Goal: Task Accomplishment & Management: Manage account settings

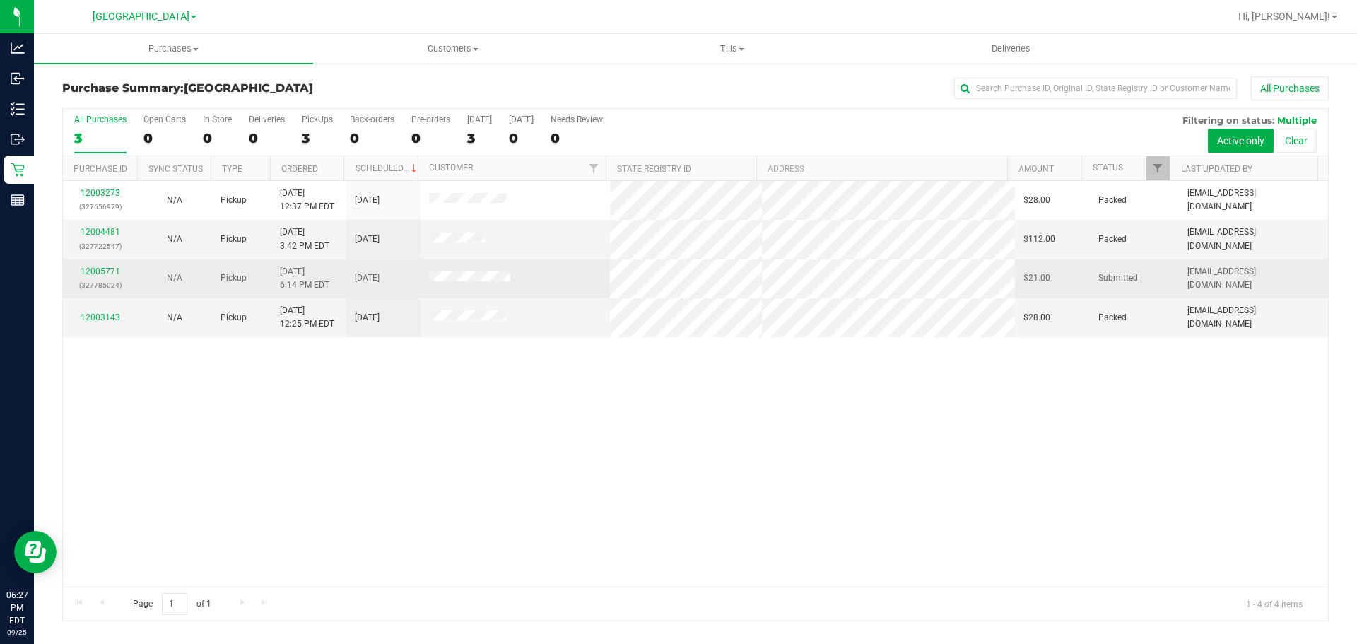
click at [96, 281] on p "(327785024)" at bounding box center [99, 285] width 57 height 13
click at [96, 279] on p "(327785024)" at bounding box center [99, 285] width 57 height 13
click at [98, 269] on link "12005771" at bounding box center [101, 271] width 40 height 10
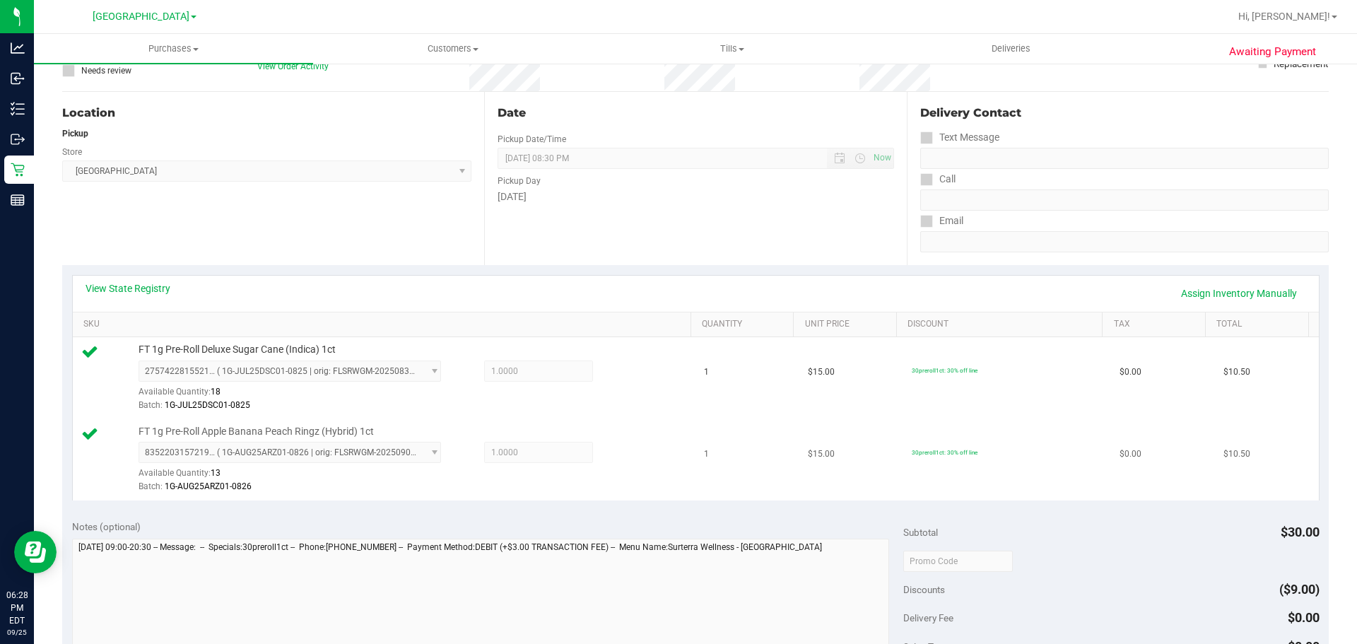
scroll to position [283, 0]
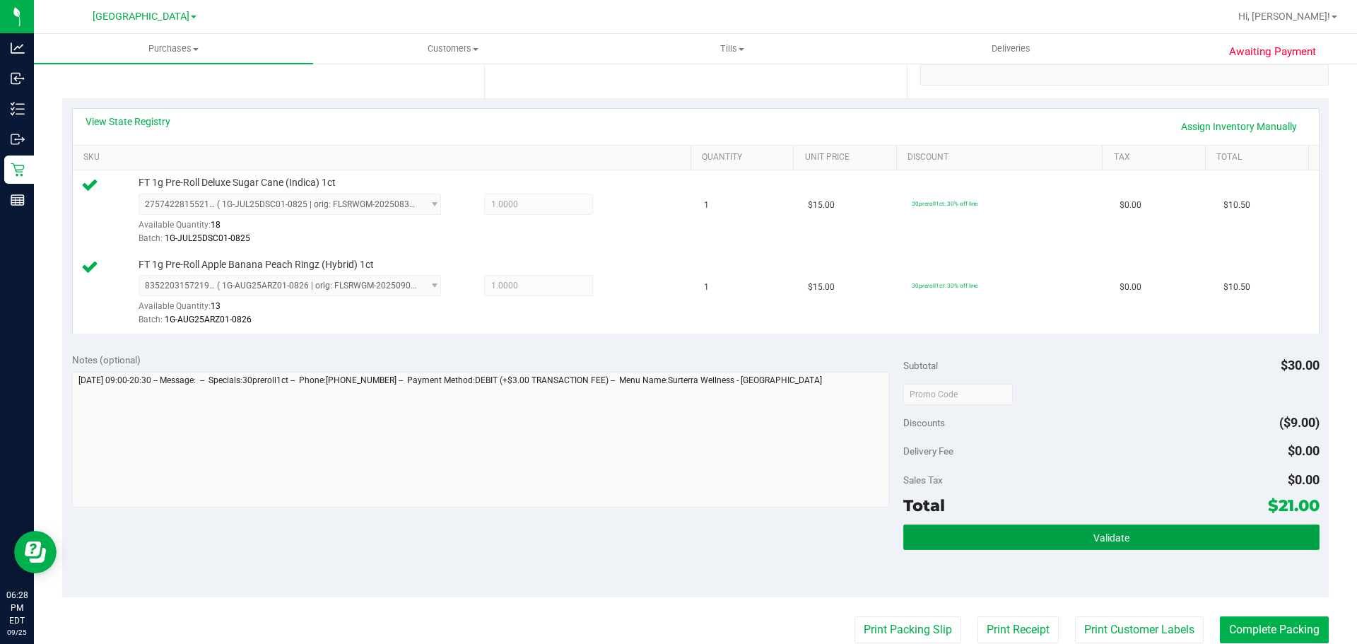
click at [1060, 541] on button "Validate" at bounding box center [1111, 537] width 416 height 25
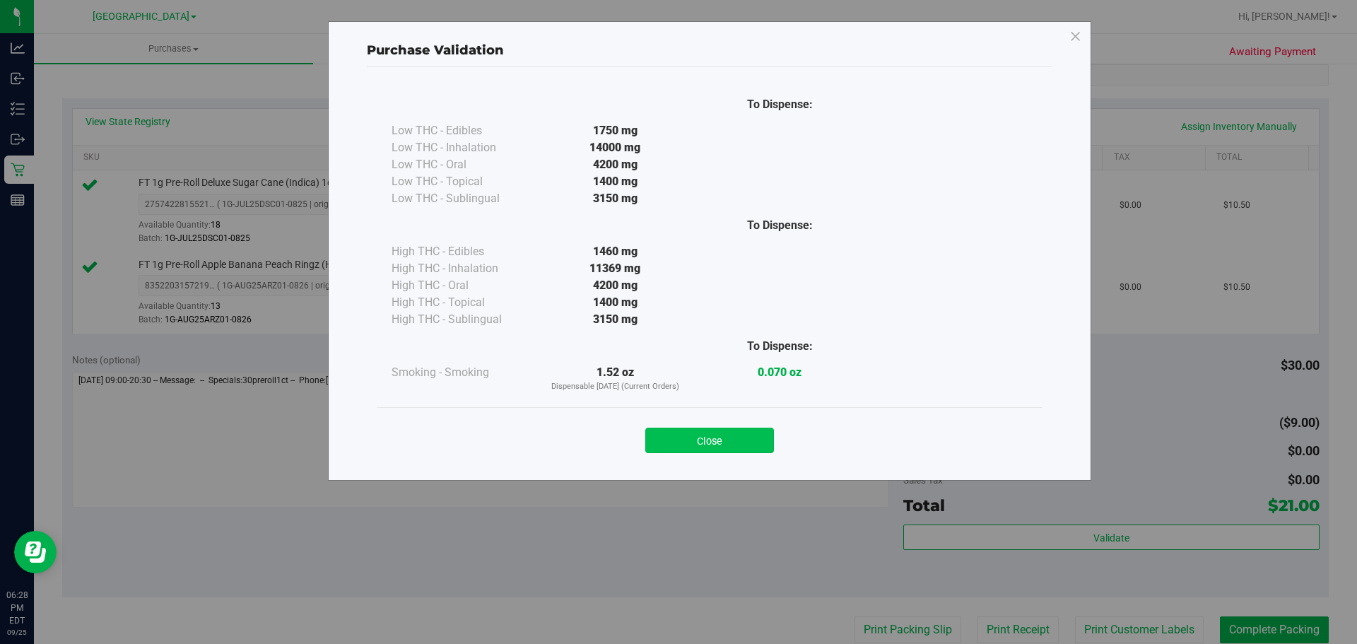
click at [762, 435] on button "Close" at bounding box center [709, 440] width 129 height 25
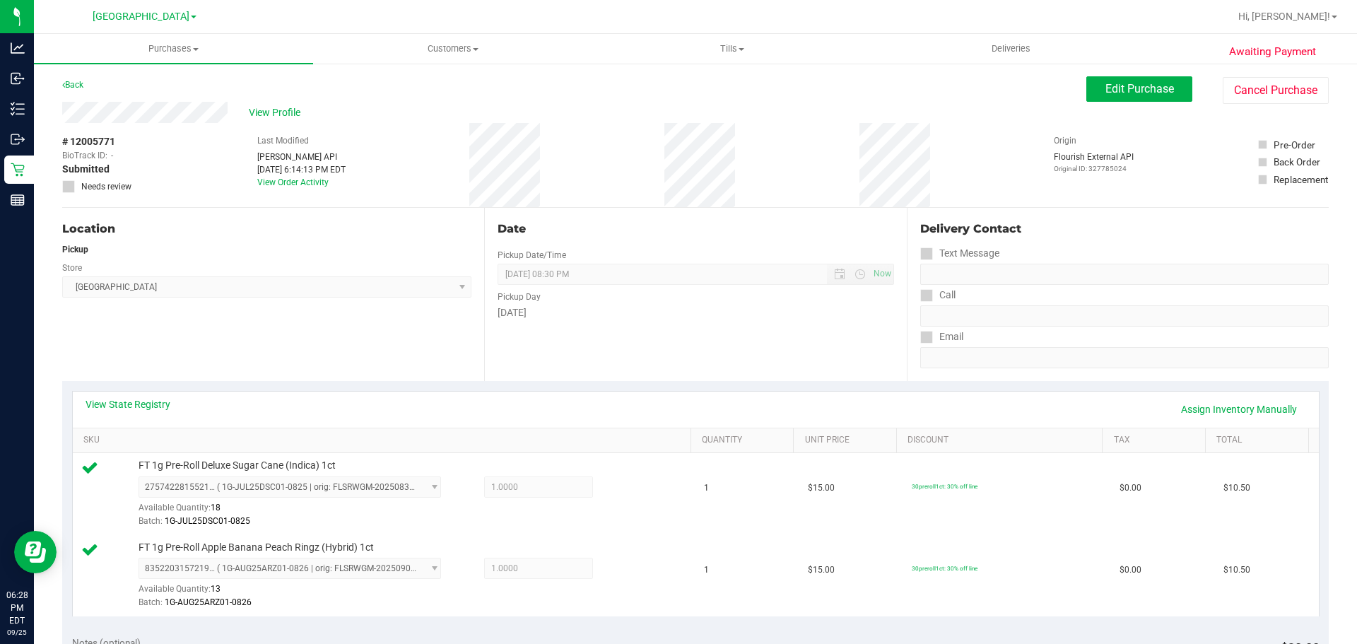
scroll to position [424, 0]
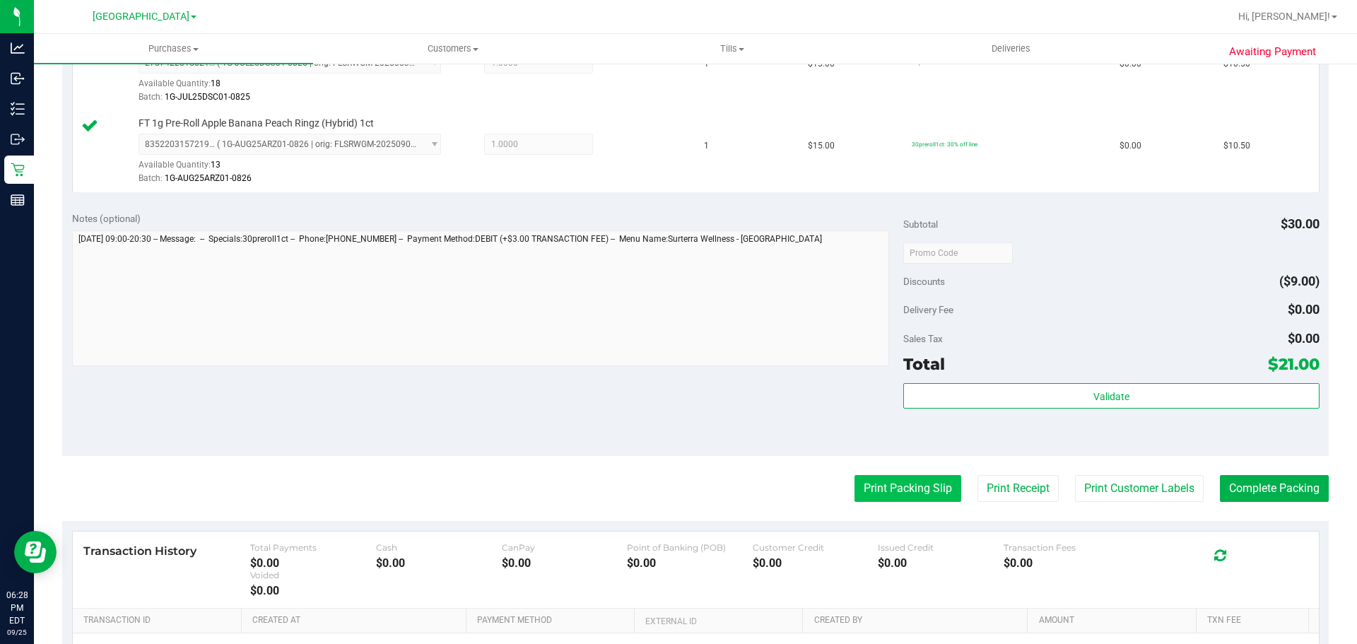
click at [916, 486] on button "Print Packing Slip" at bounding box center [908, 488] width 107 height 27
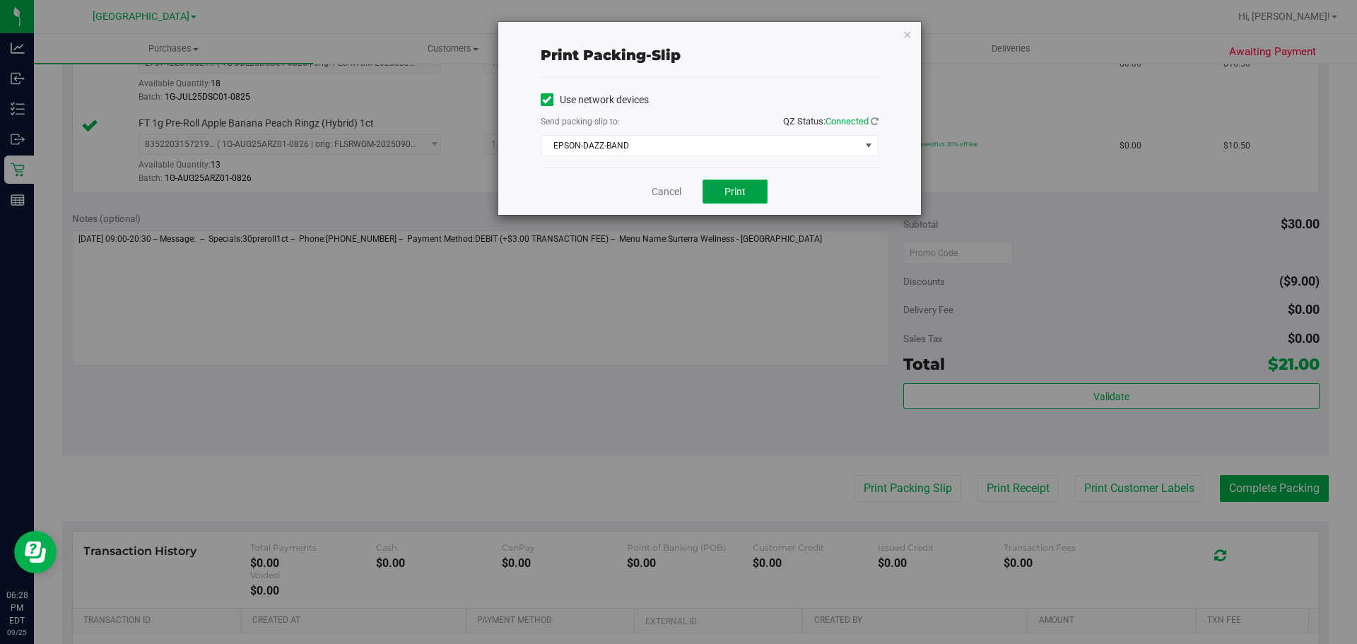
click at [722, 189] on button "Print" at bounding box center [735, 192] width 65 height 24
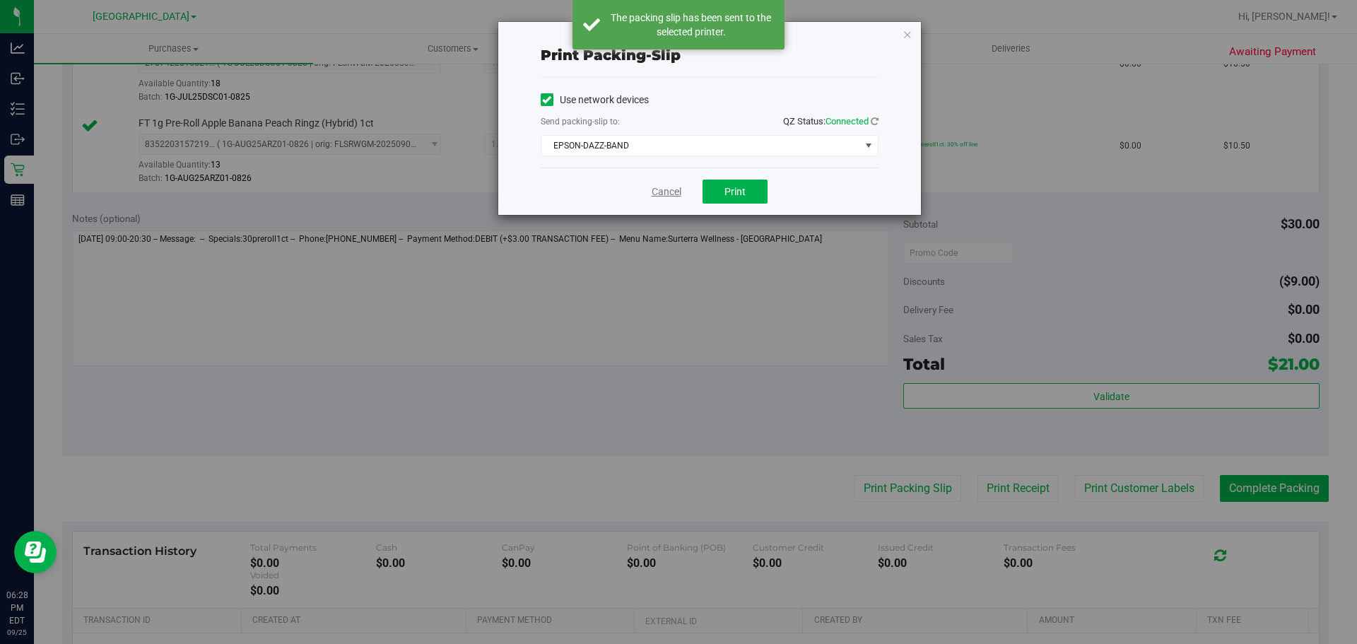
click at [672, 192] on link "Cancel" at bounding box center [667, 191] width 30 height 15
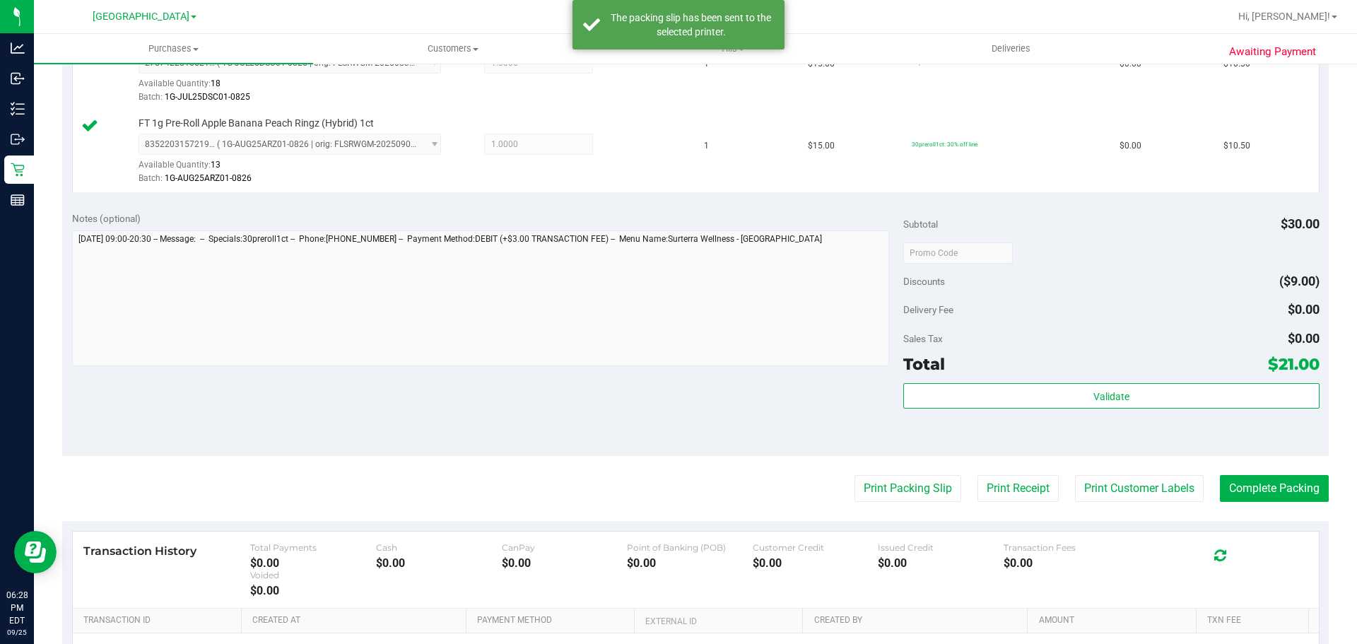
click at [1256, 472] on purchase-details "Back Edit Purchase Cancel Purchase View Profile # 12005771 BioTrack ID: - Submi…" at bounding box center [695, 218] width 1267 height 1133
click at [1245, 483] on button "Complete Packing" at bounding box center [1274, 488] width 109 height 27
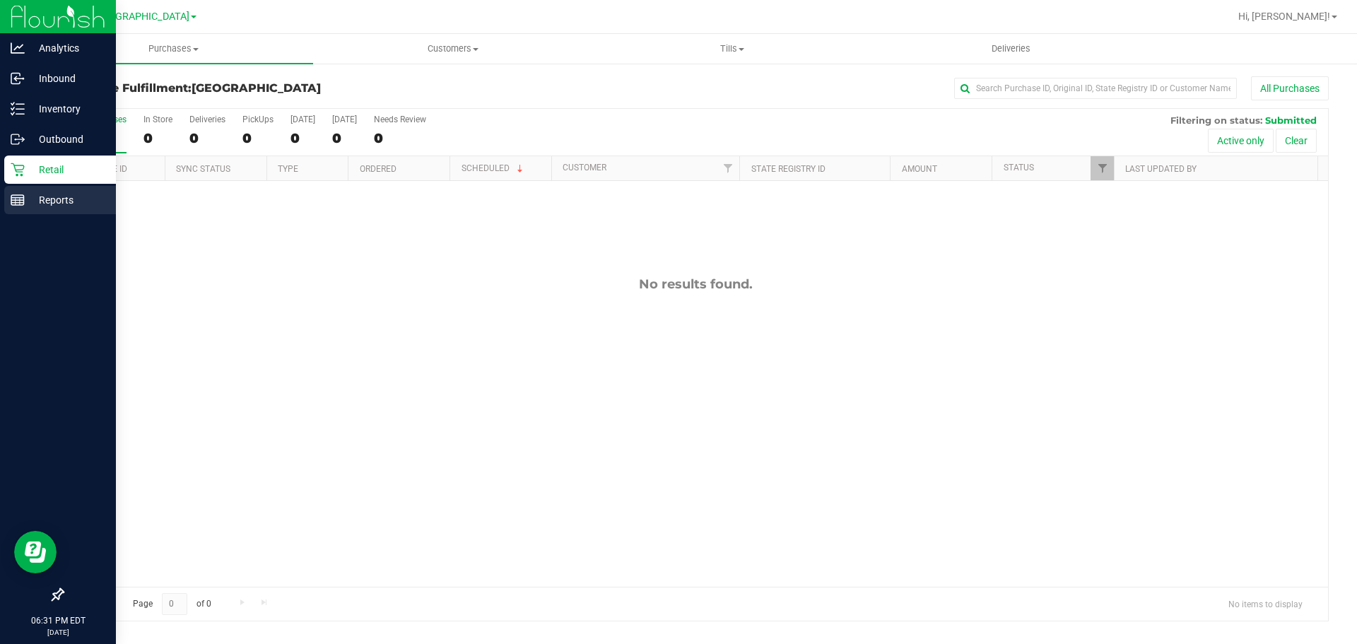
click at [20, 215] on link "Reports" at bounding box center [58, 201] width 116 height 30
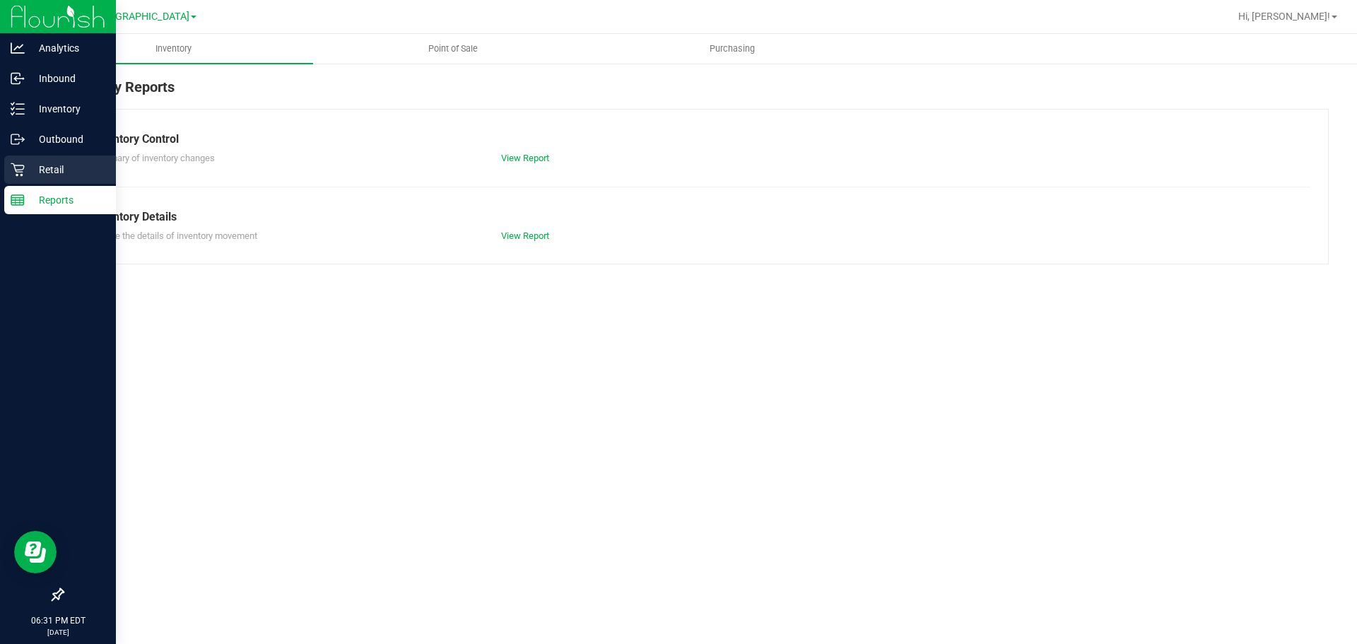
click at [22, 164] on icon at bounding box center [18, 170] width 14 height 14
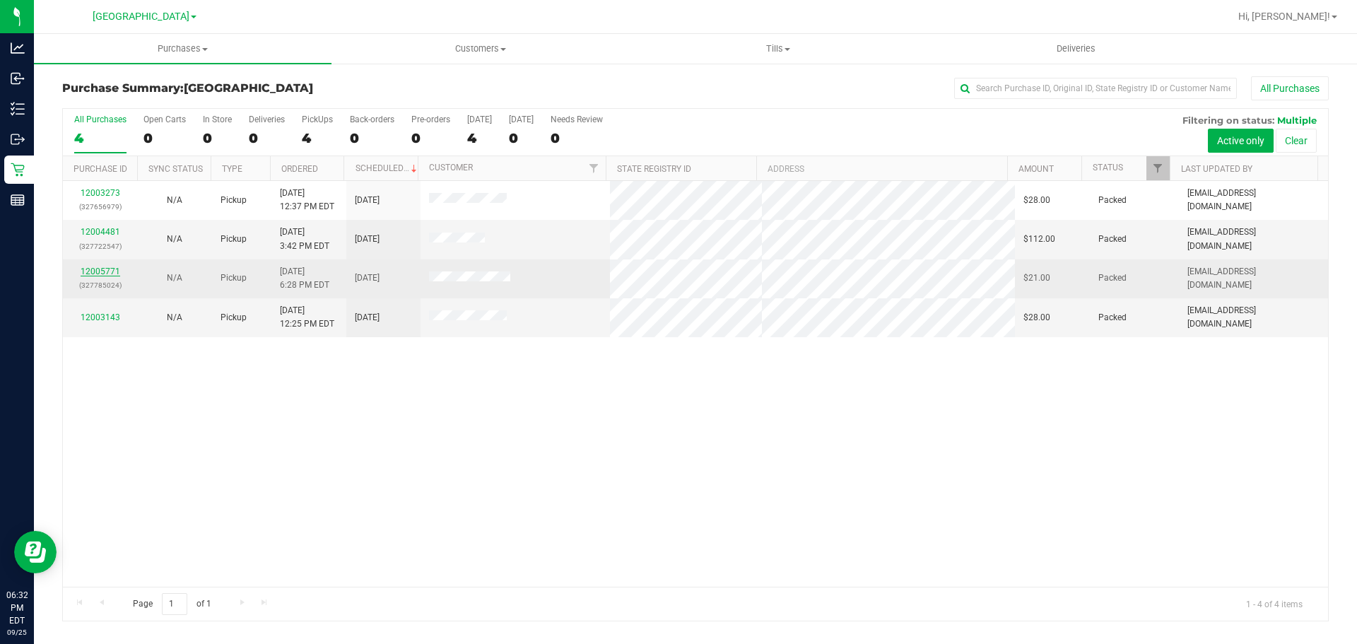
click at [105, 271] on link "12005771" at bounding box center [101, 271] width 40 height 10
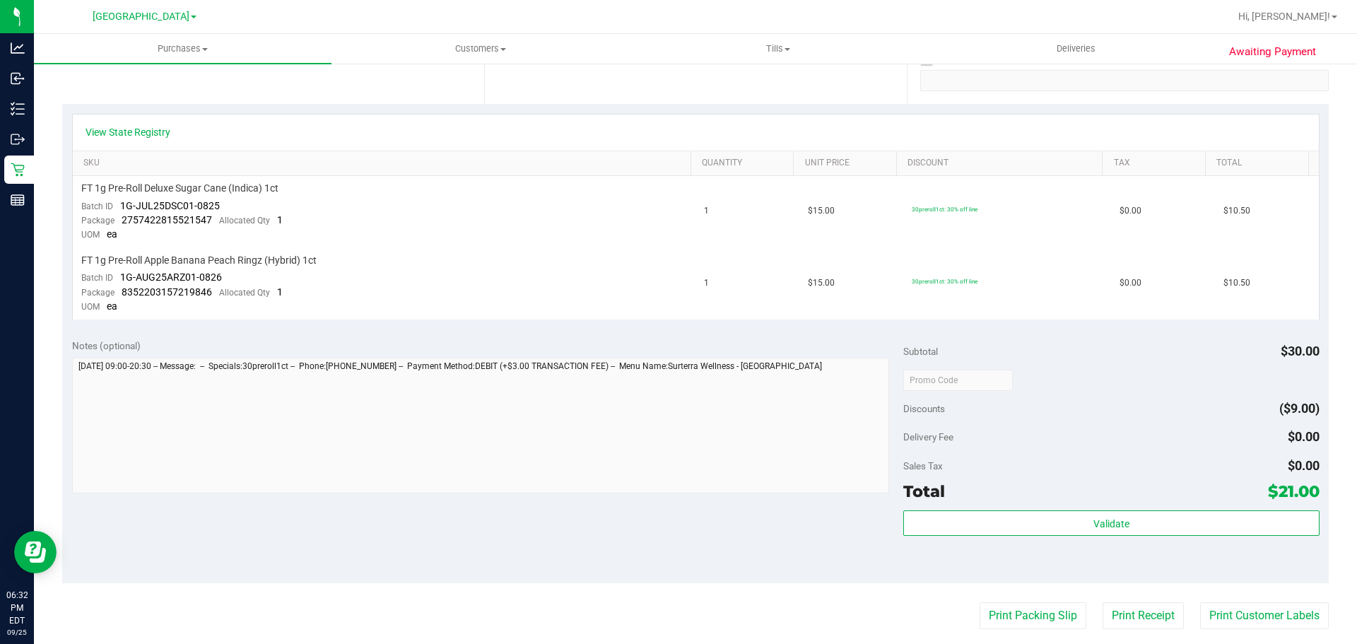
scroll to position [283, 0]
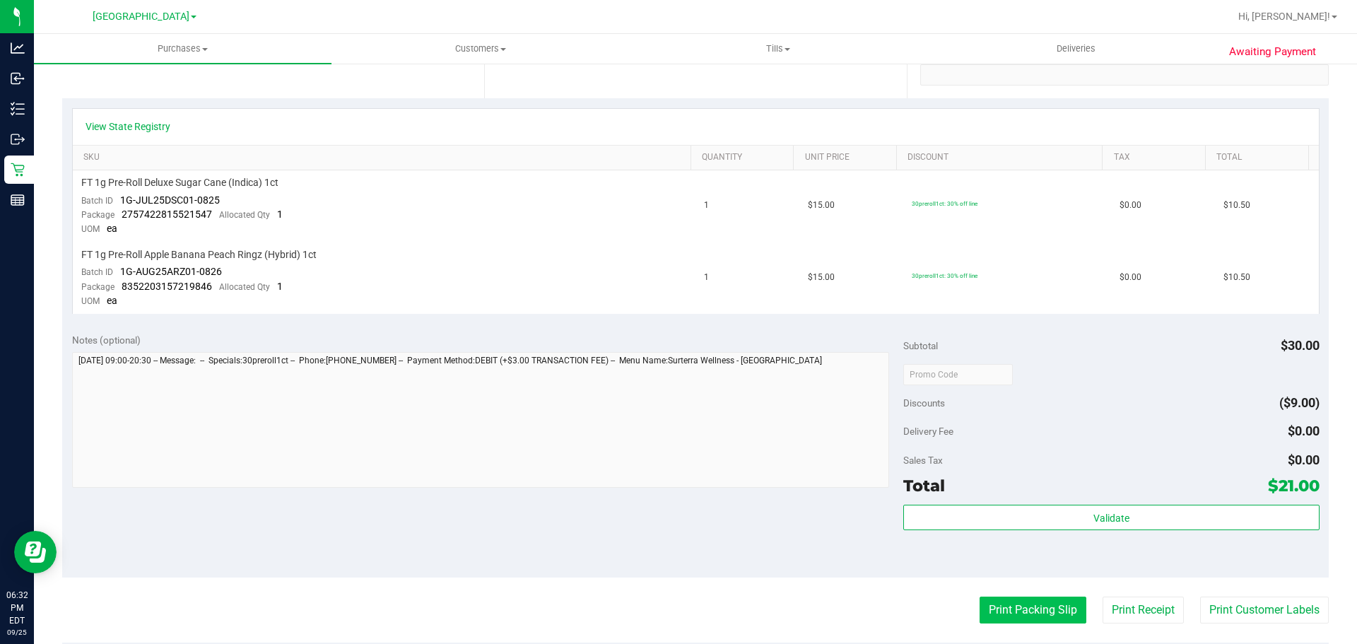
click at [1016, 611] on button "Print Packing Slip" at bounding box center [1033, 610] width 107 height 27
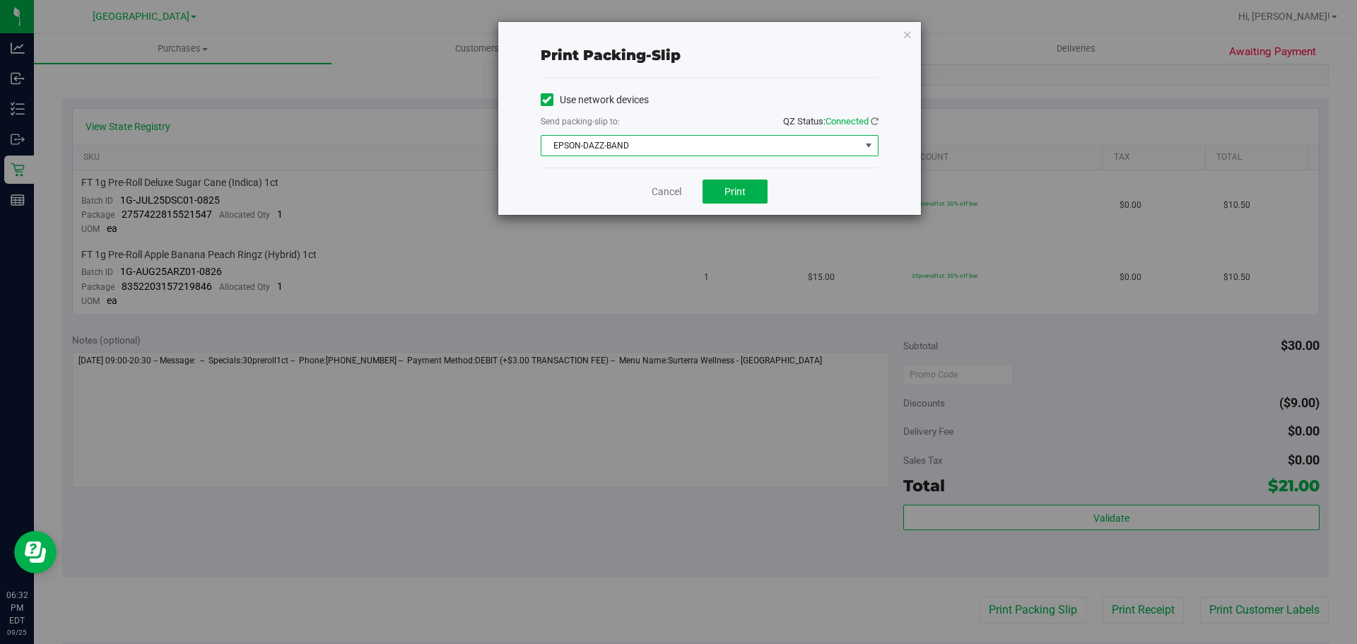
click at [617, 148] on span "EPSON-DAZZ-BAND" at bounding box center [700, 146] width 319 height 20
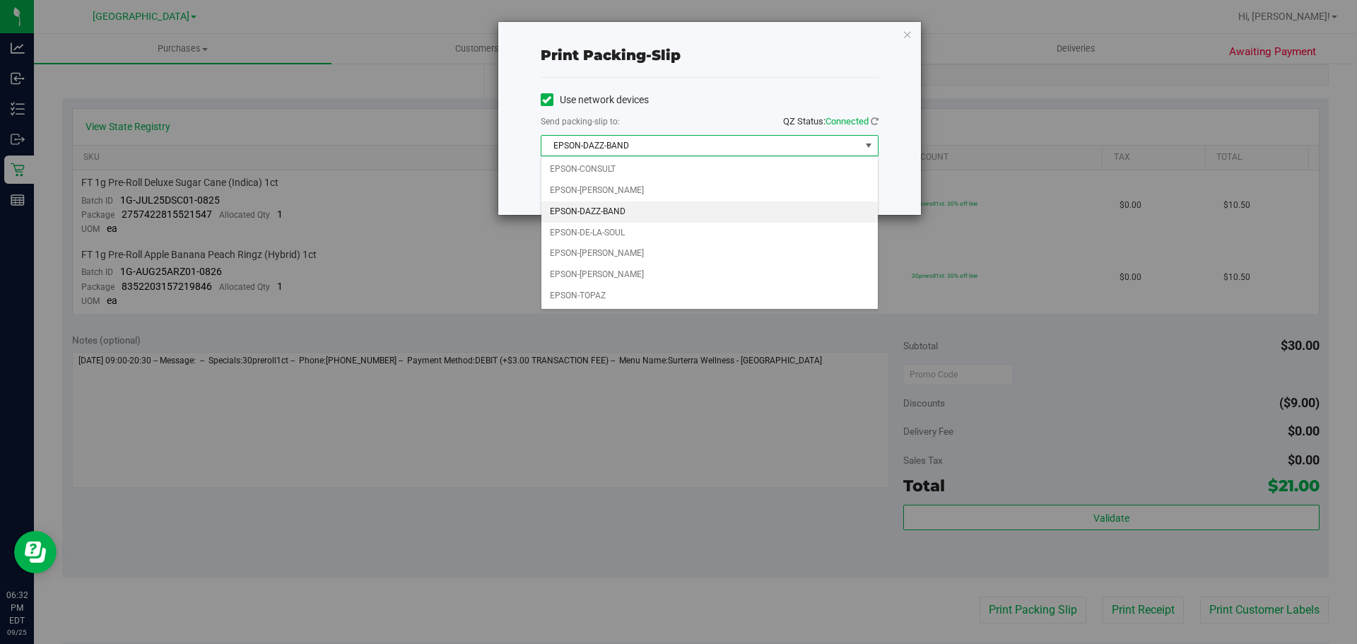
click at [602, 214] on li "EPSON-DAZZ-BAND" at bounding box center [709, 211] width 336 height 21
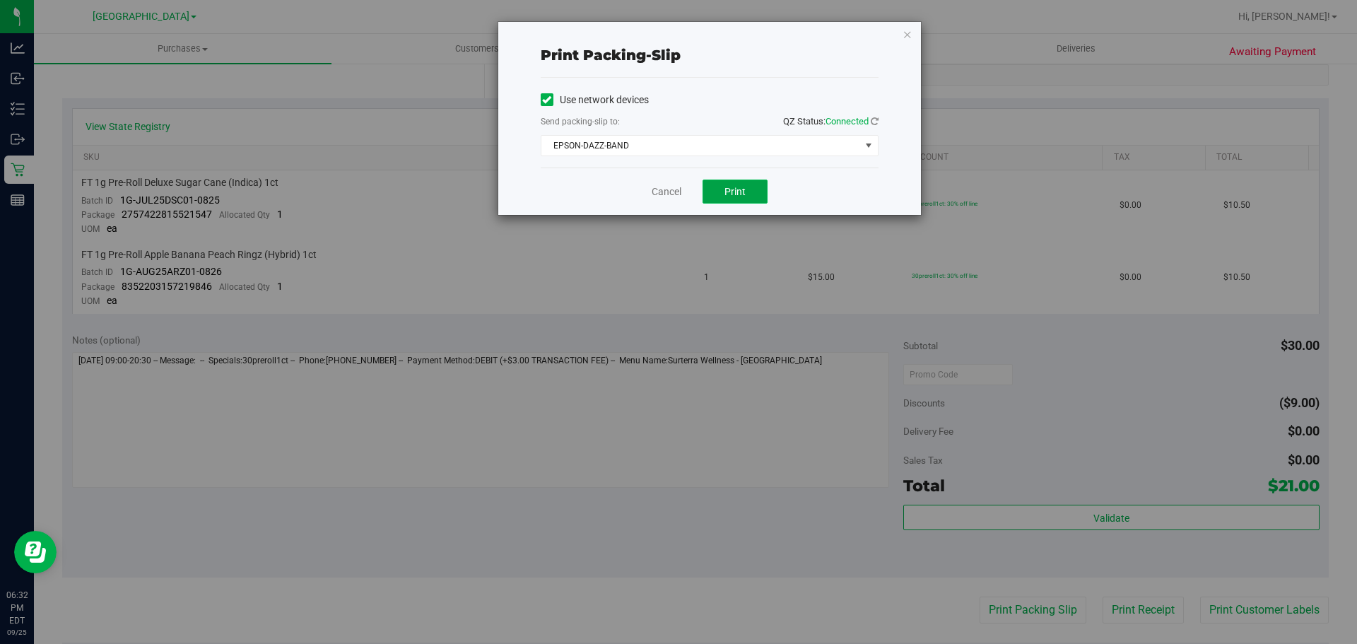
click at [720, 182] on button "Print" at bounding box center [735, 192] width 65 height 24
click at [655, 188] on link "Cancel" at bounding box center [667, 191] width 30 height 15
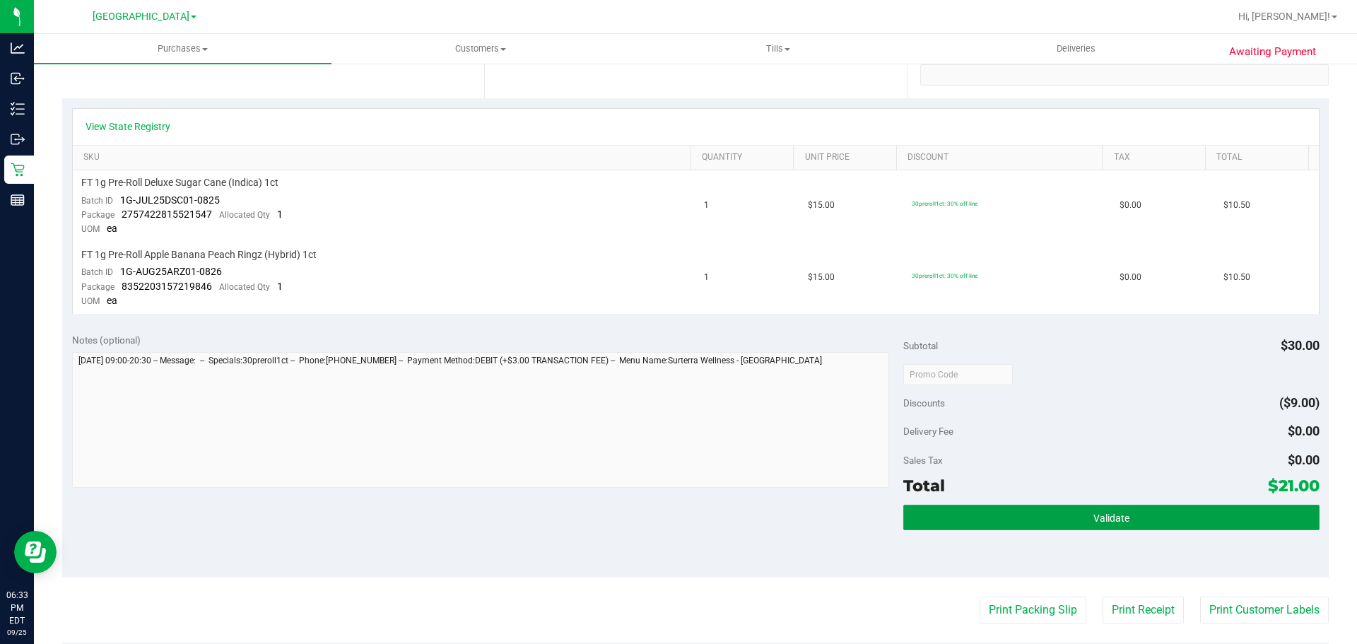
click at [1020, 515] on button "Validate" at bounding box center [1111, 517] width 416 height 25
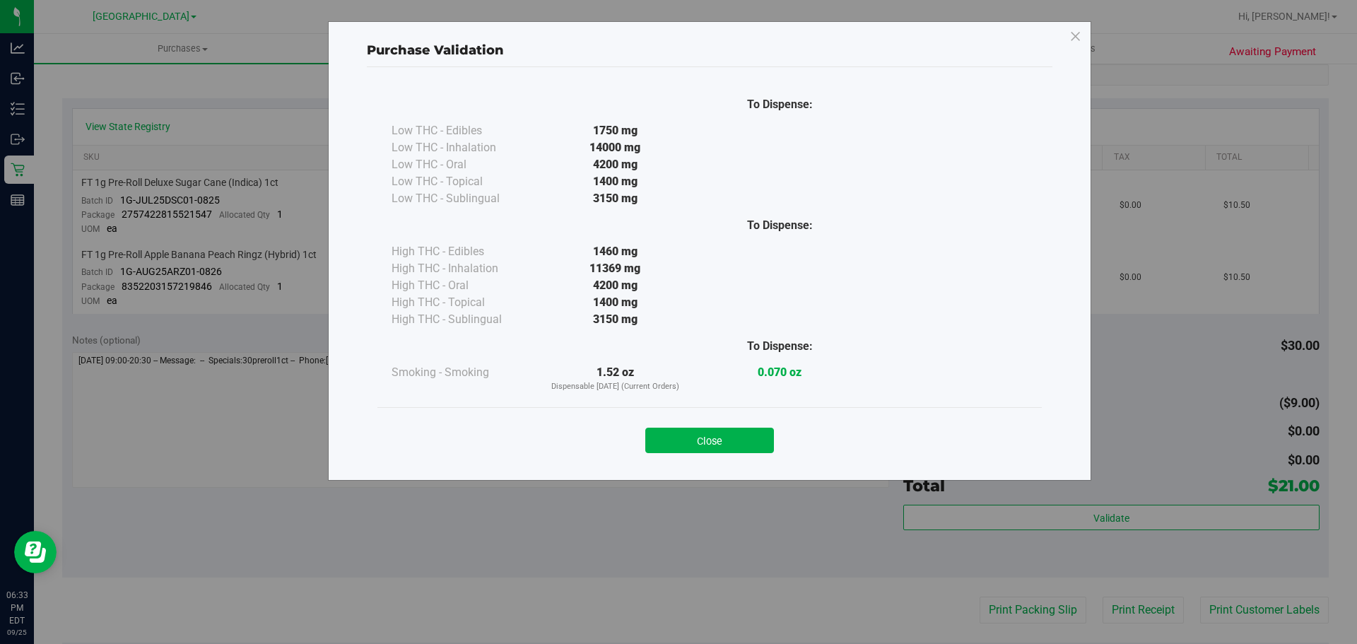
drag, startPoint x: 749, startPoint y: 443, endPoint x: 647, endPoint y: 399, distance: 110.8
click at [748, 443] on button "Close" at bounding box center [709, 440] width 129 height 25
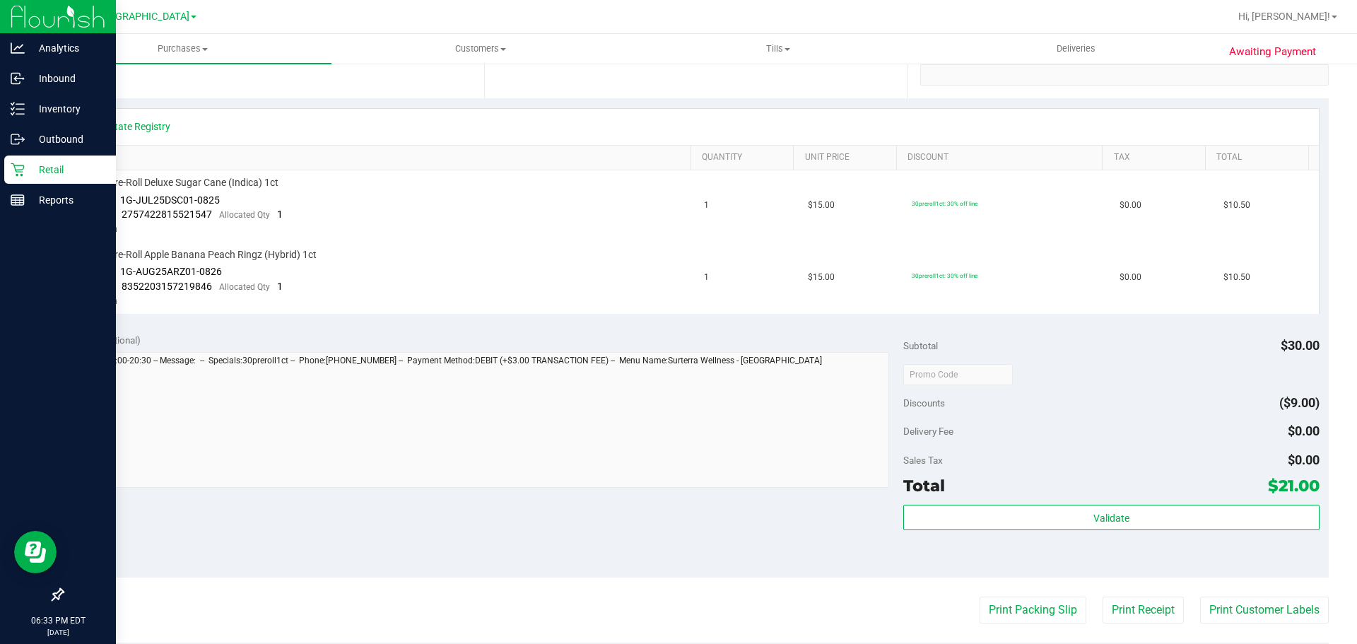
click at [23, 159] on div "Retail" at bounding box center [60, 170] width 112 height 28
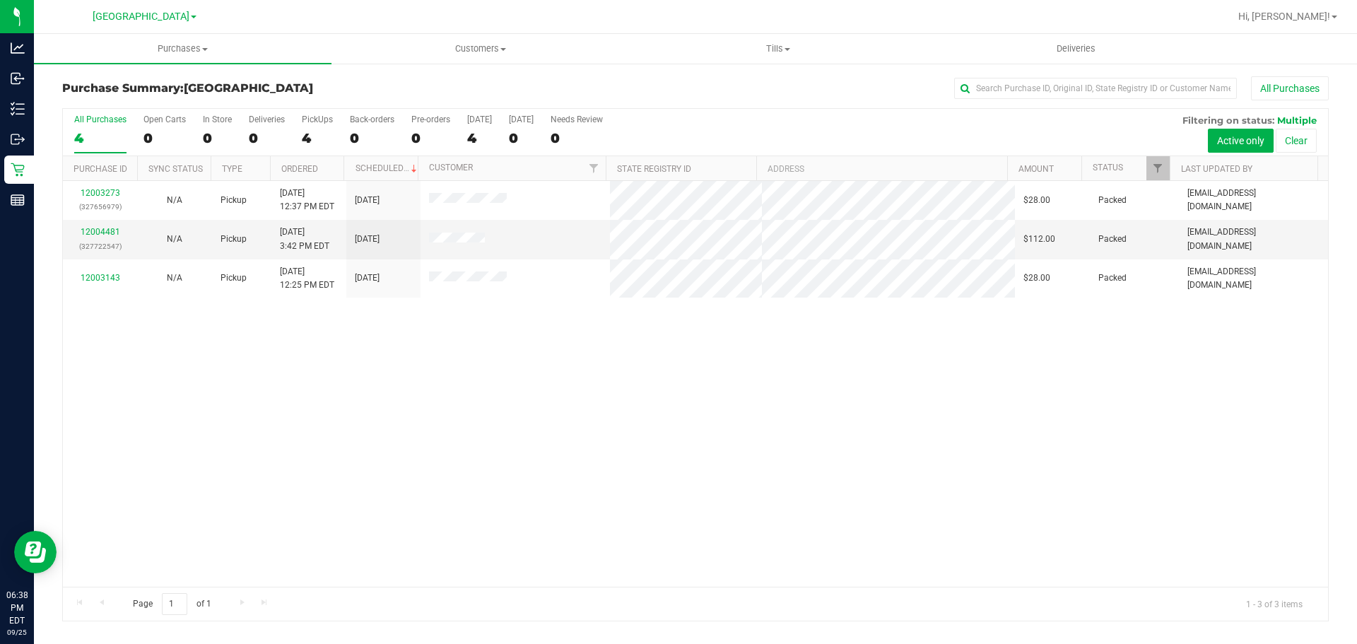
click at [323, 490] on div "12003273 (327656979) N/A Pickup [DATE] 12:37 PM EDT 9/25/2025 $28.00 Packed [EM…" at bounding box center [695, 384] width 1265 height 406
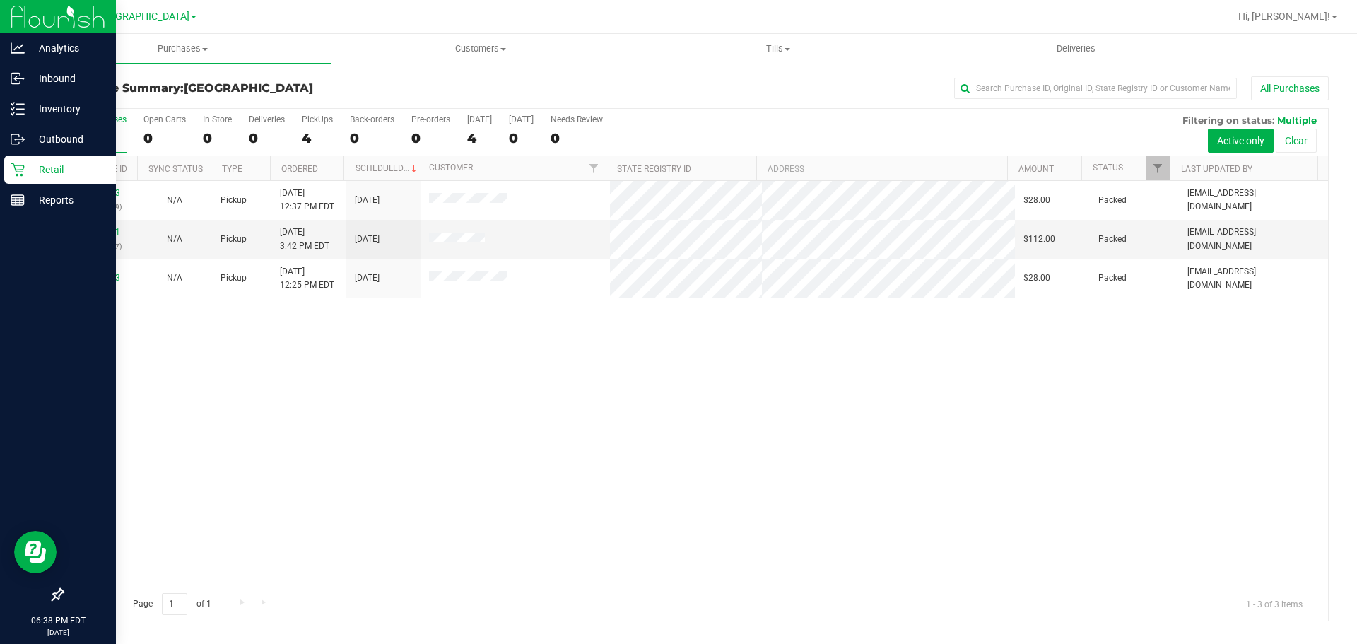
click at [20, 161] on div "Retail" at bounding box center [60, 170] width 112 height 28
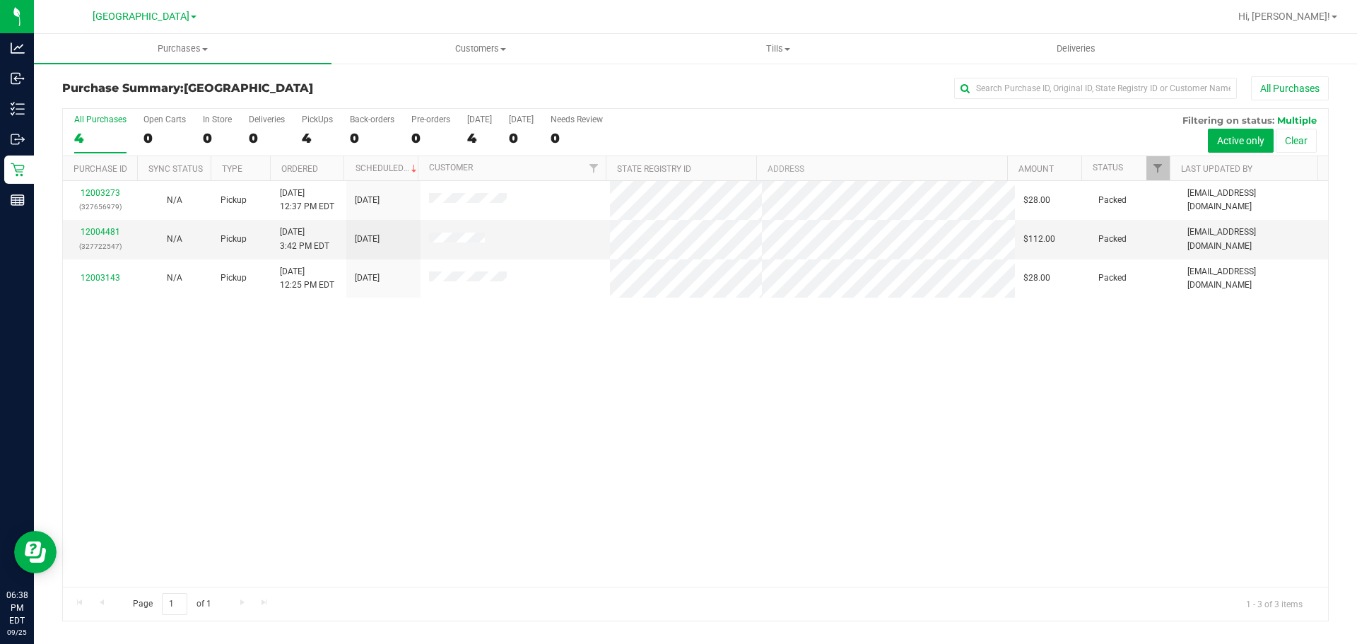
click at [744, 340] on div "12003273 (327656979) N/A Pickup [DATE] 12:37 PM EDT 9/25/2025 $28.00 Packed [EM…" at bounding box center [695, 384] width 1265 height 406
click at [513, 414] on div "12003273 (327656979) N/A Pickup [DATE] 12:37 PM EDT 9/25/2025 $28.00 Packed [EM…" at bounding box center [695, 384] width 1265 height 406
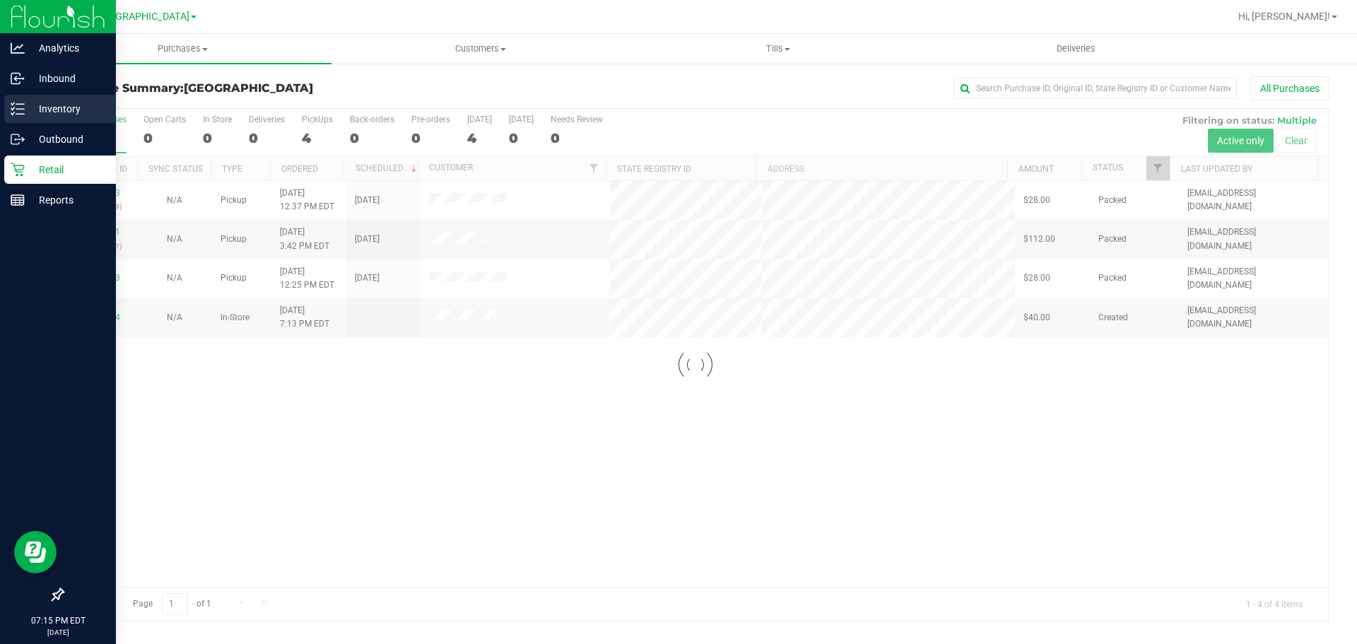
click at [37, 119] on div "Inventory" at bounding box center [60, 109] width 112 height 28
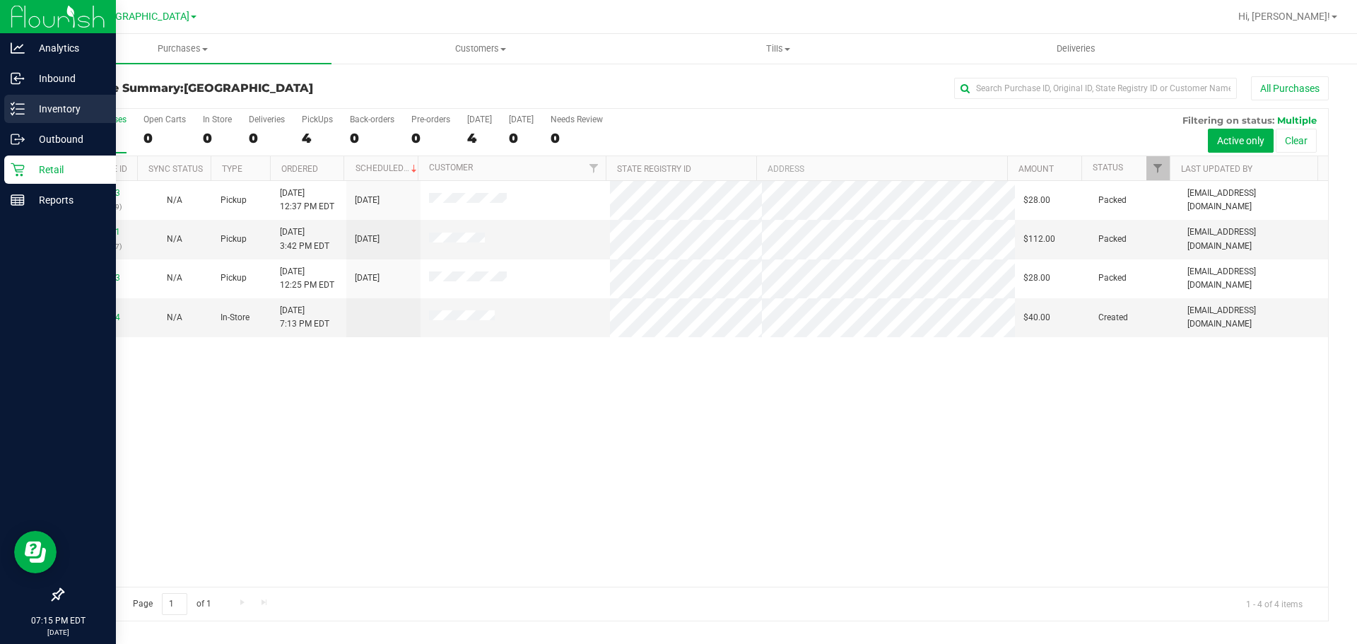
click at [20, 111] on icon at bounding box center [18, 109] width 14 height 14
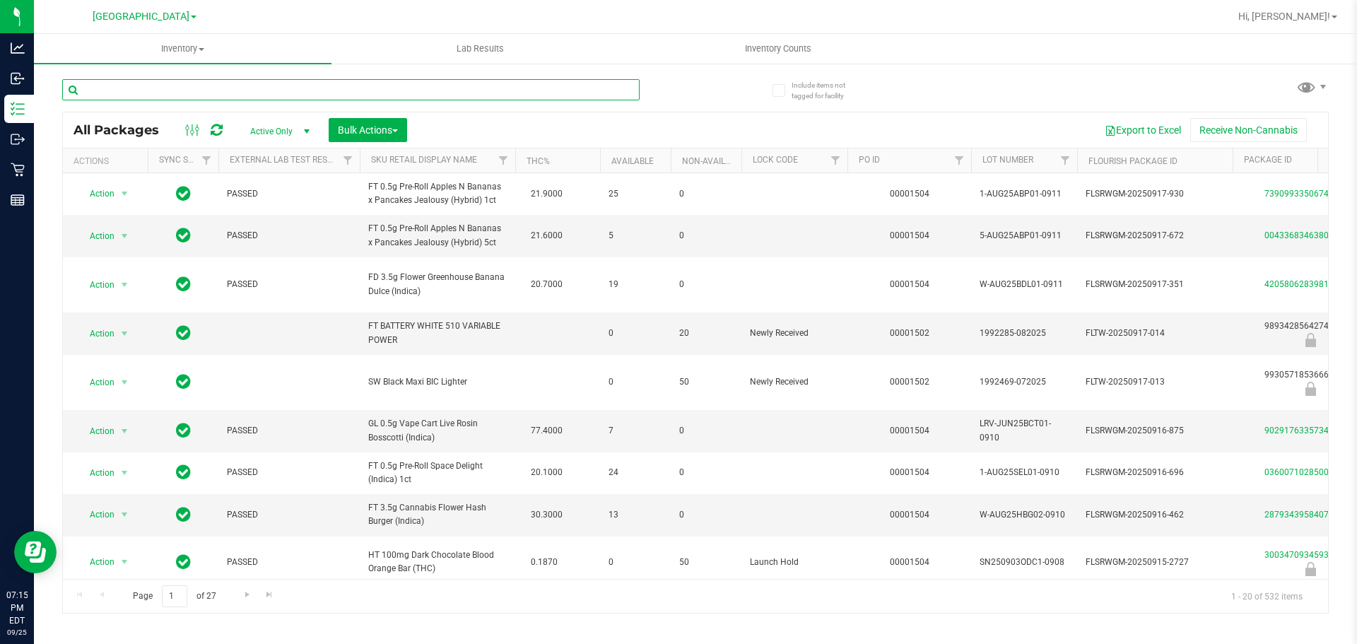
click at [264, 87] on input "text" at bounding box center [351, 89] width 578 height 21
type input "dsc"
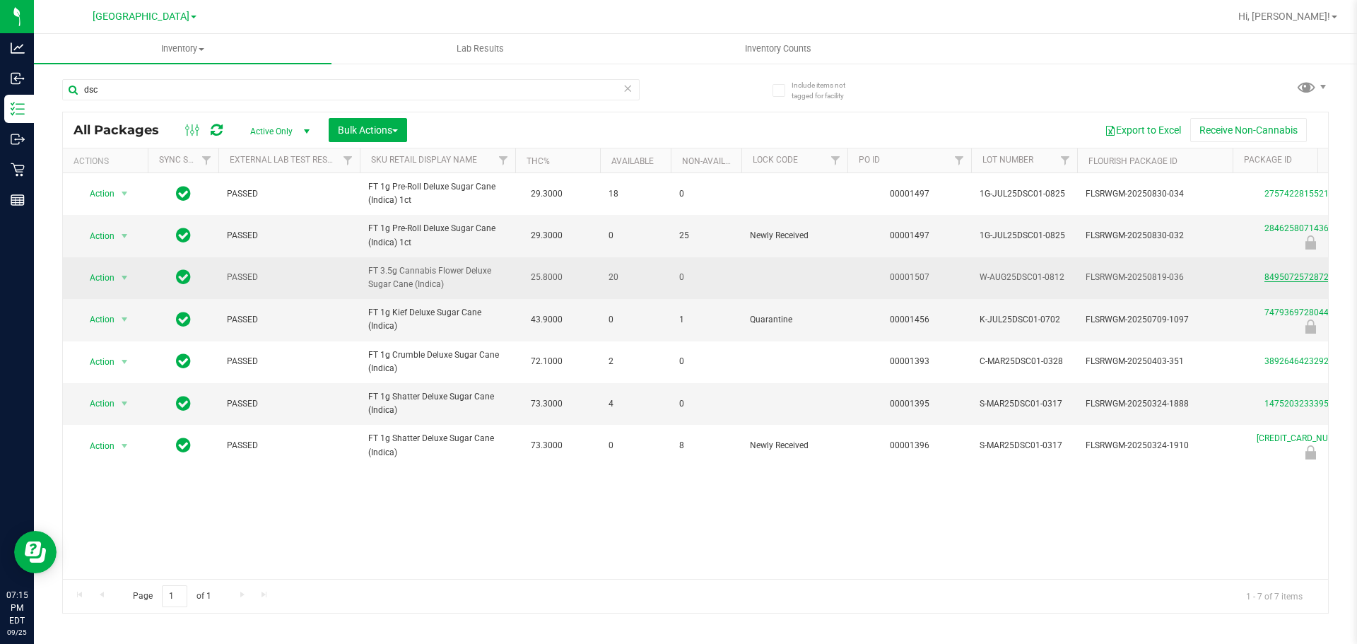
click at [1289, 274] on link "8495072572872215" at bounding box center [1304, 277] width 79 height 10
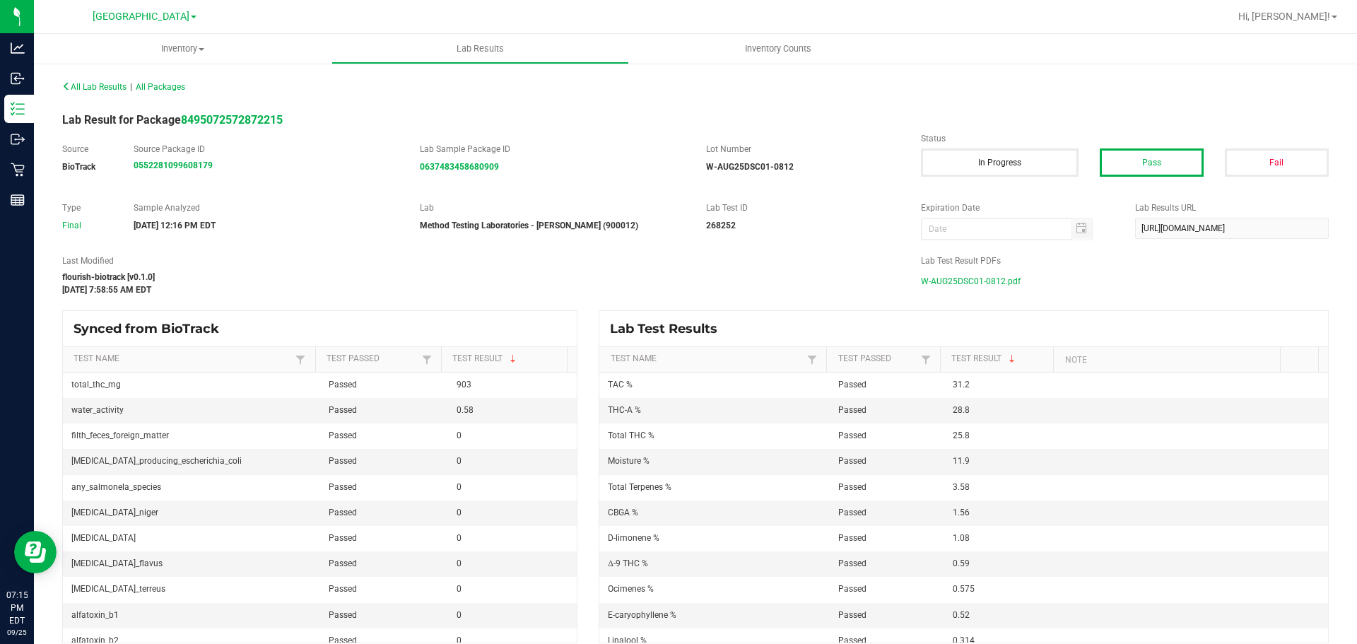
click at [1009, 286] on span "W-AUG25DSC01-0812.pdf" at bounding box center [971, 281] width 100 height 21
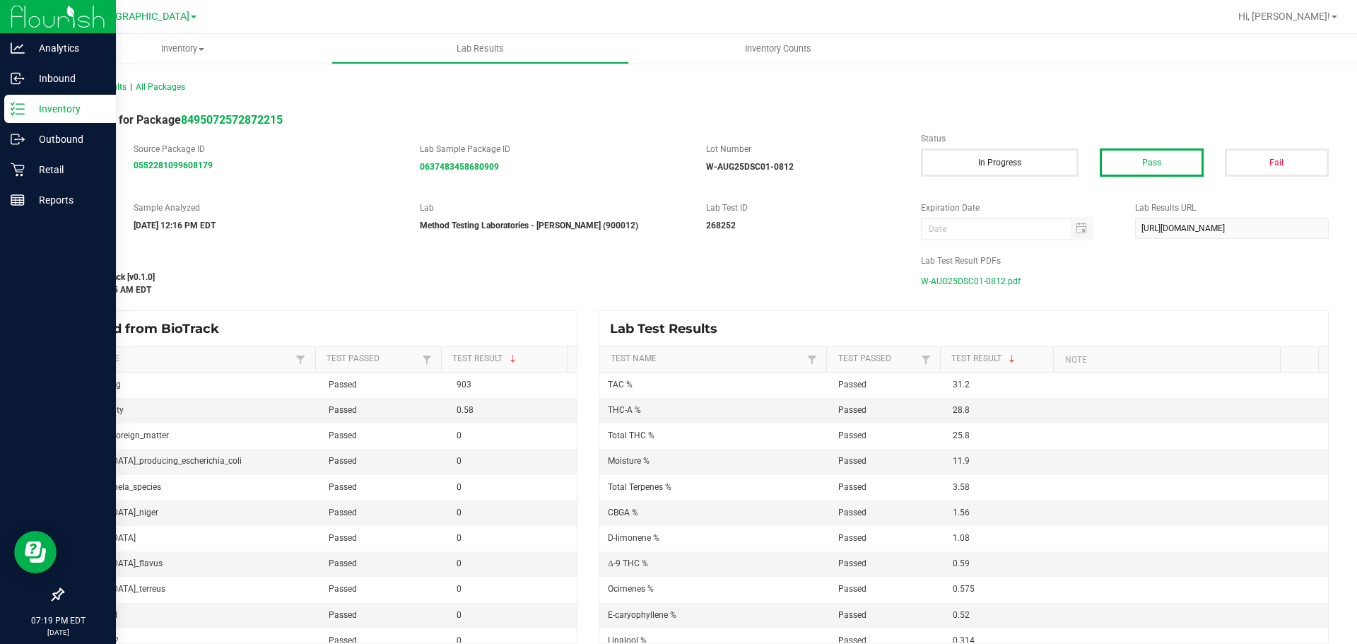
click at [47, 110] on p "Inventory" at bounding box center [67, 108] width 85 height 17
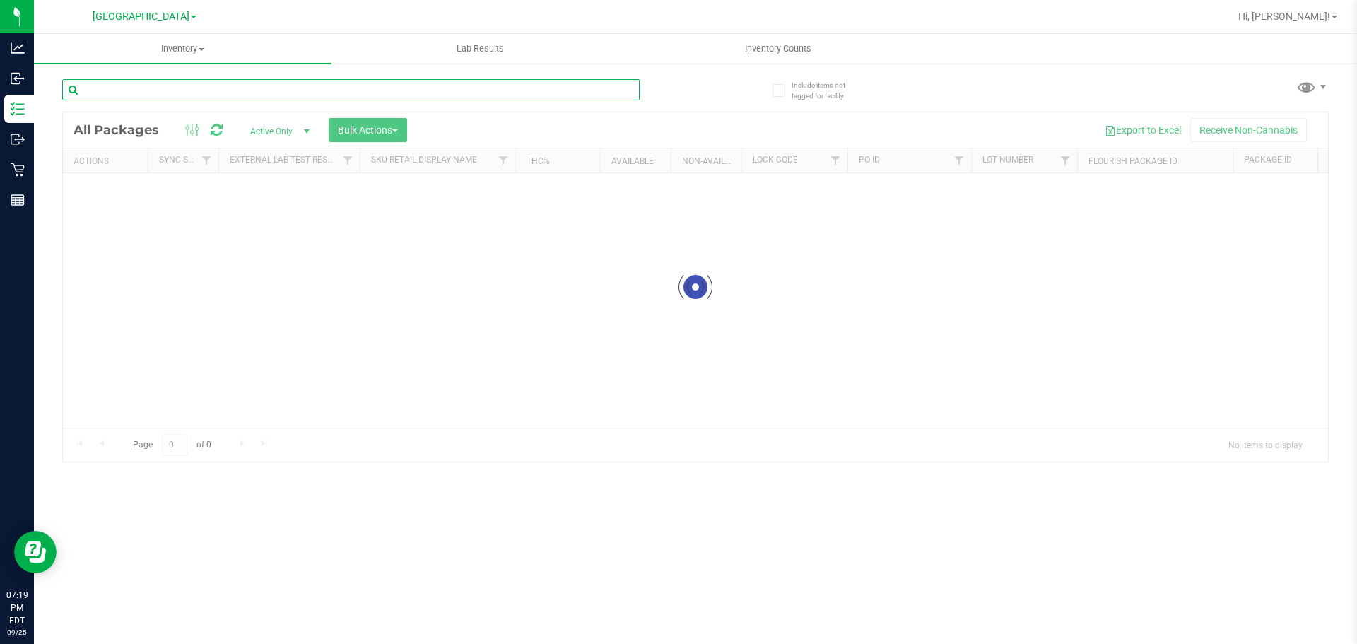
click at [197, 86] on input "text" at bounding box center [351, 89] width 578 height 21
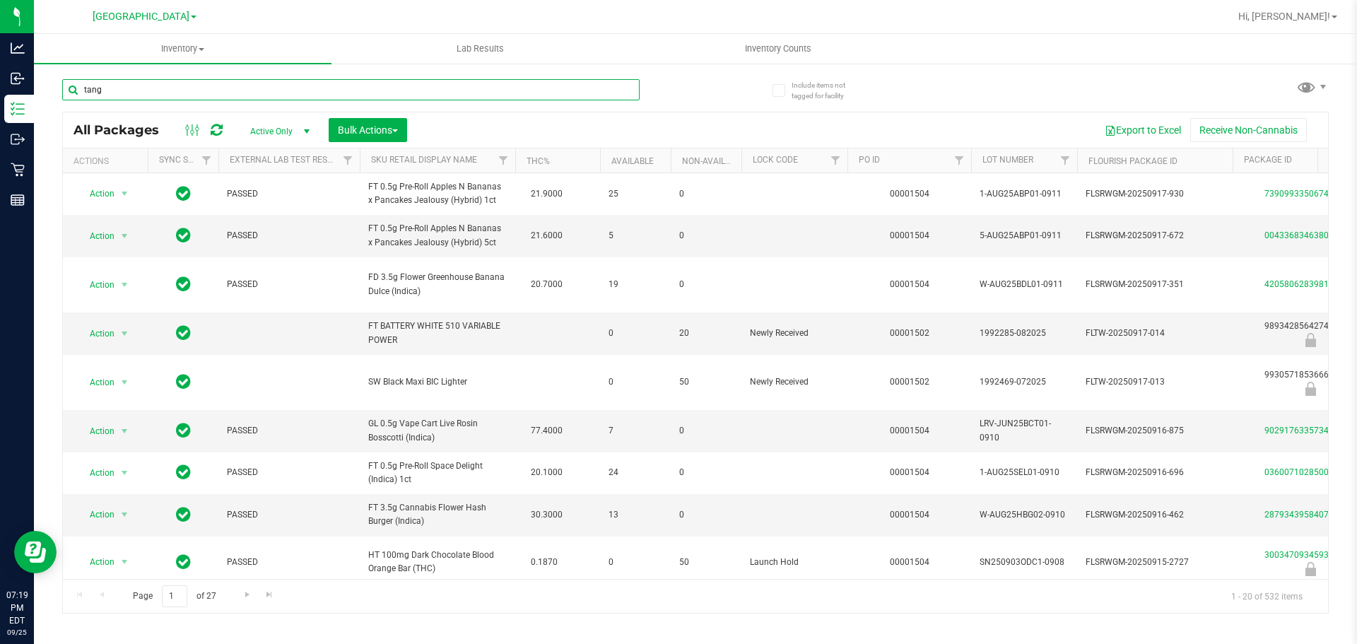
type input "tang"
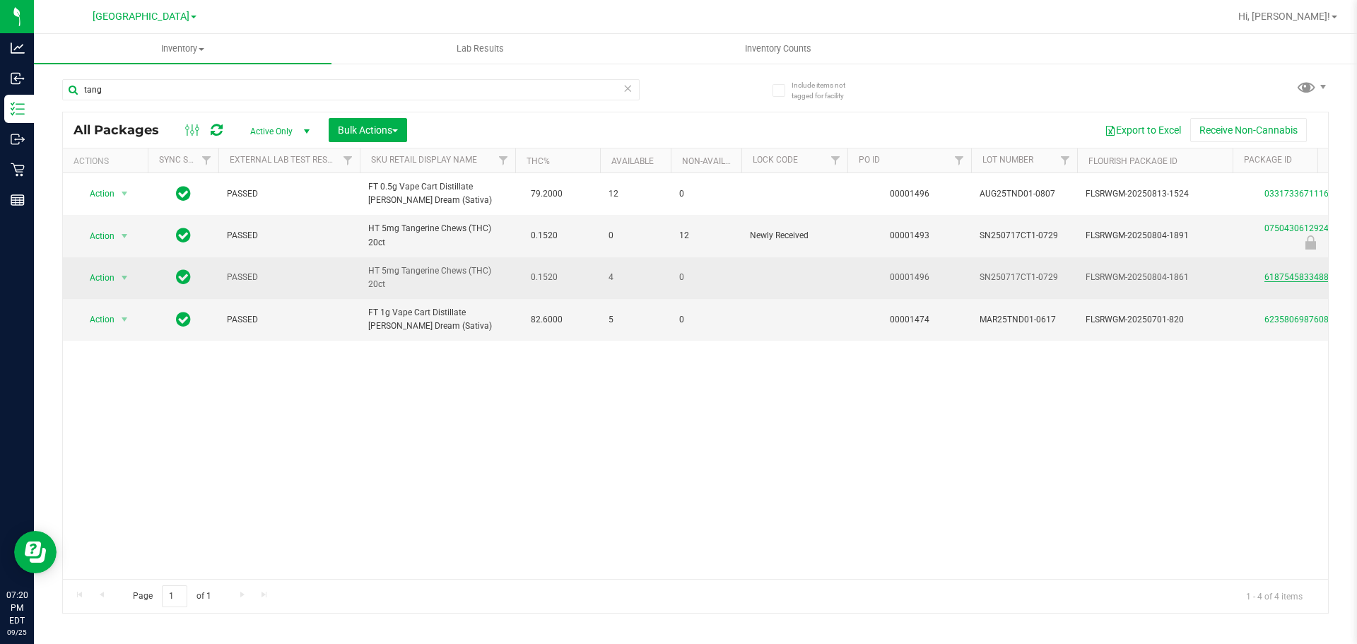
click at [1267, 279] on link "6187545833488278" at bounding box center [1304, 277] width 79 height 10
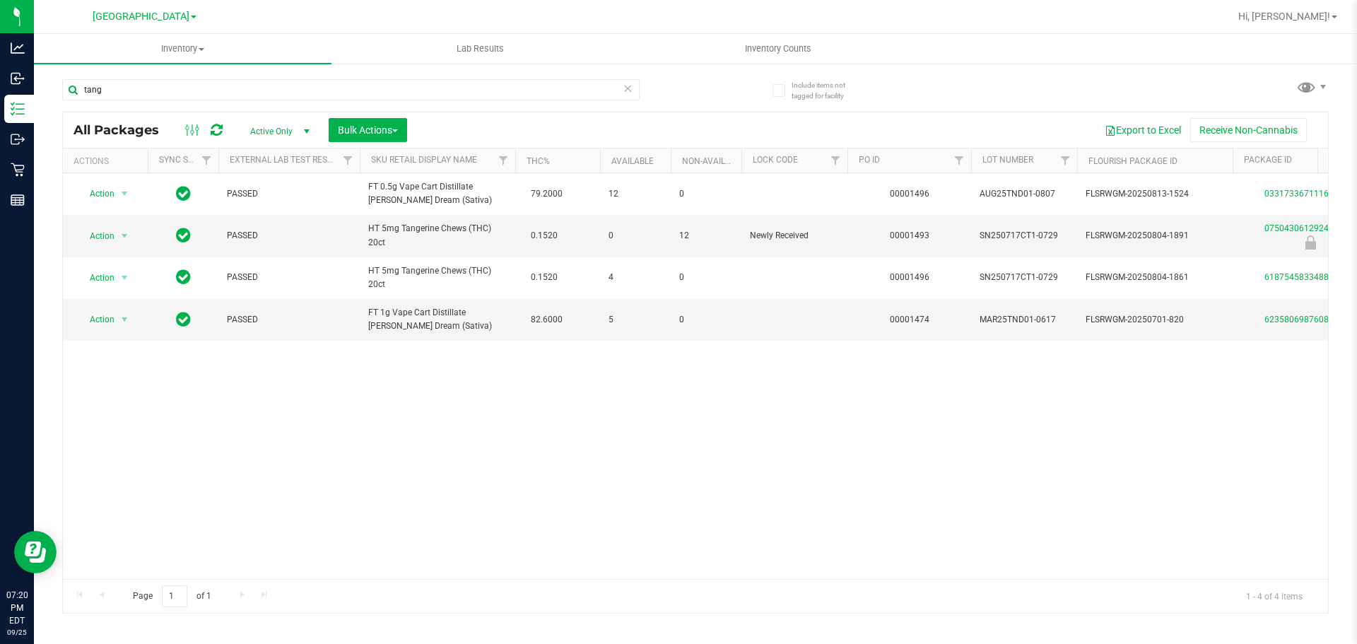
click at [356, 74] on div "tang" at bounding box center [378, 88] width 633 height 45
click at [343, 83] on input "tang" at bounding box center [351, 89] width 578 height 21
type input "mix"
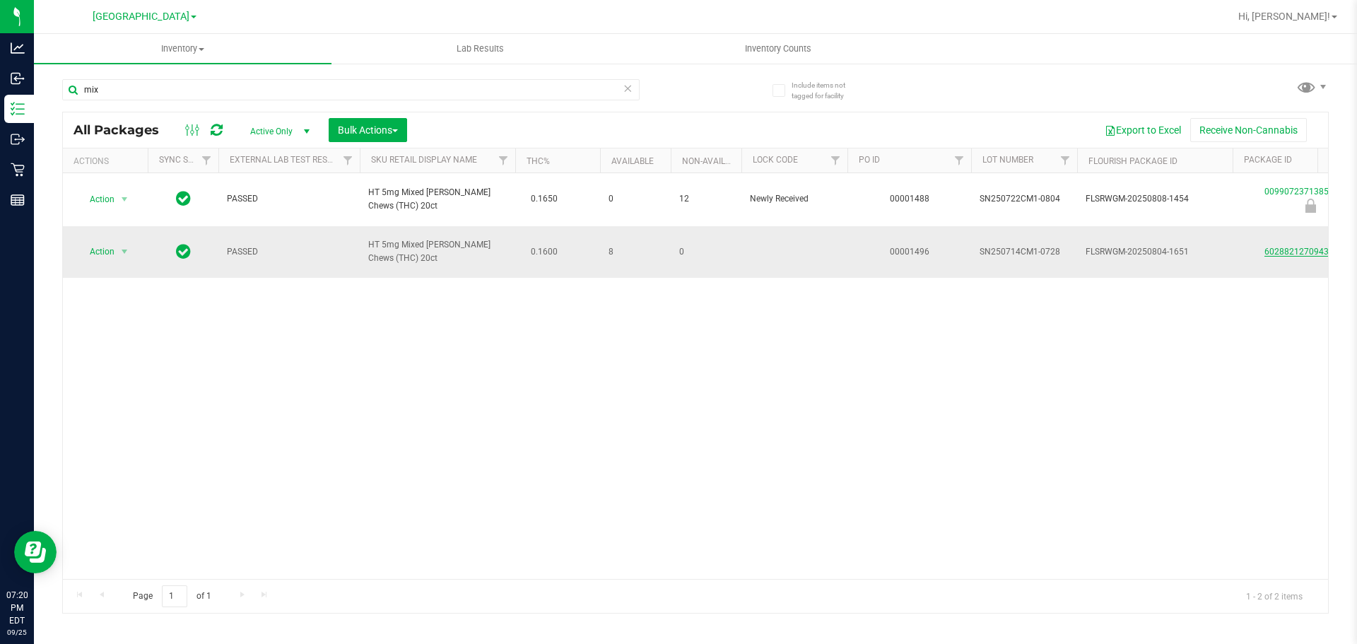
click at [1282, 247] on link "6028821270943286" at bounding box center [1304, 252] width 79 height 10
click at [94, 94] on input "mix" at bounding box center [351, 89] width 578 height 21
type input "grape"
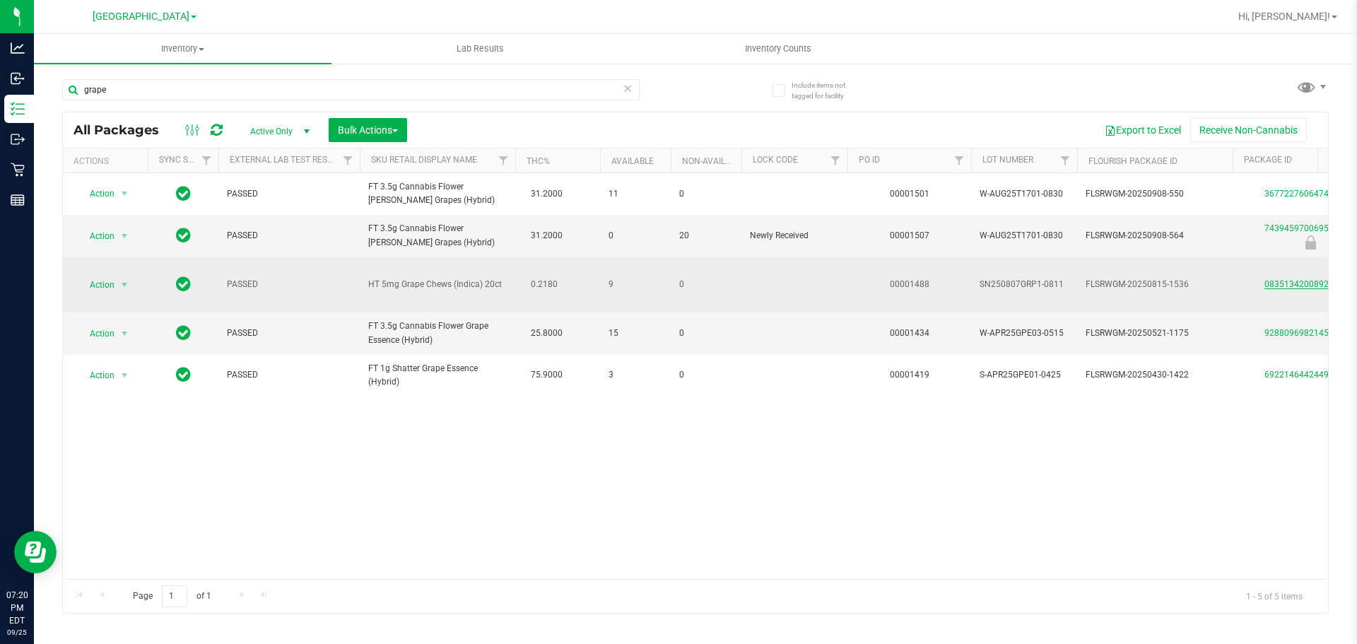
click at [1274, 282] on link "0835134200892119" at bounding box center [1304, 284] width 79 height 10
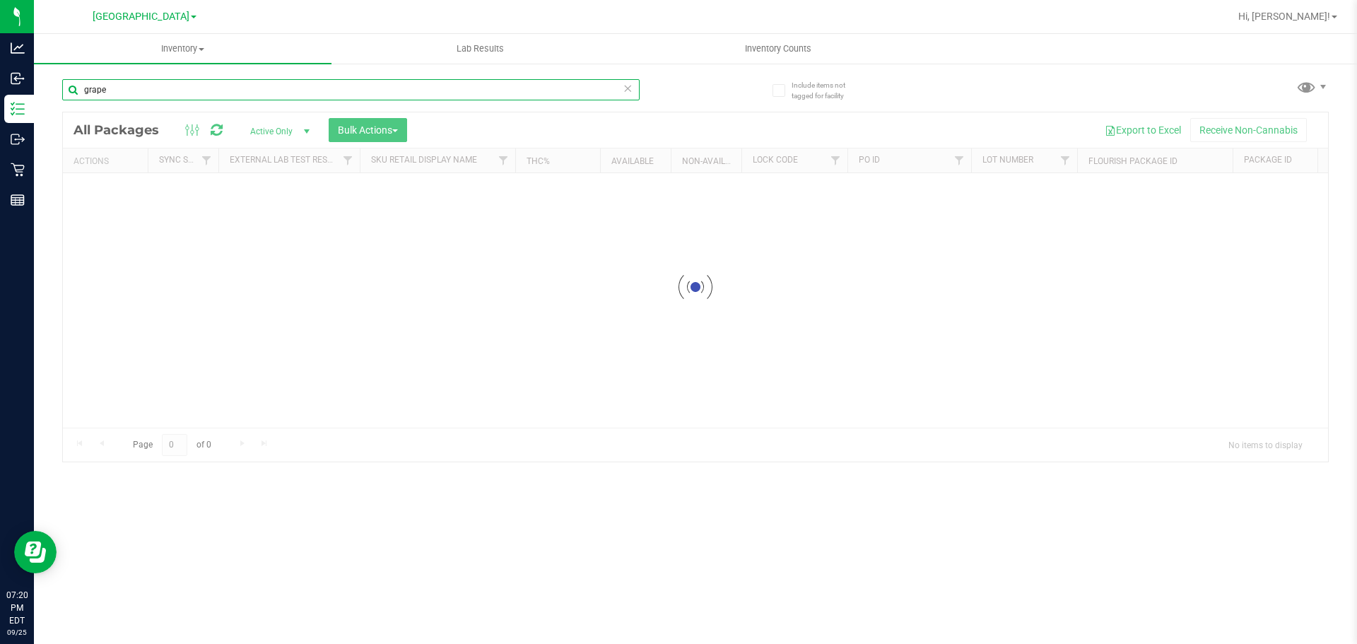
click at [111, 95] on div "Inventory All packages All inventory Waste log Create inventory Lab Results Inv…" at bounding box center [695, 339] width 1323 height 610
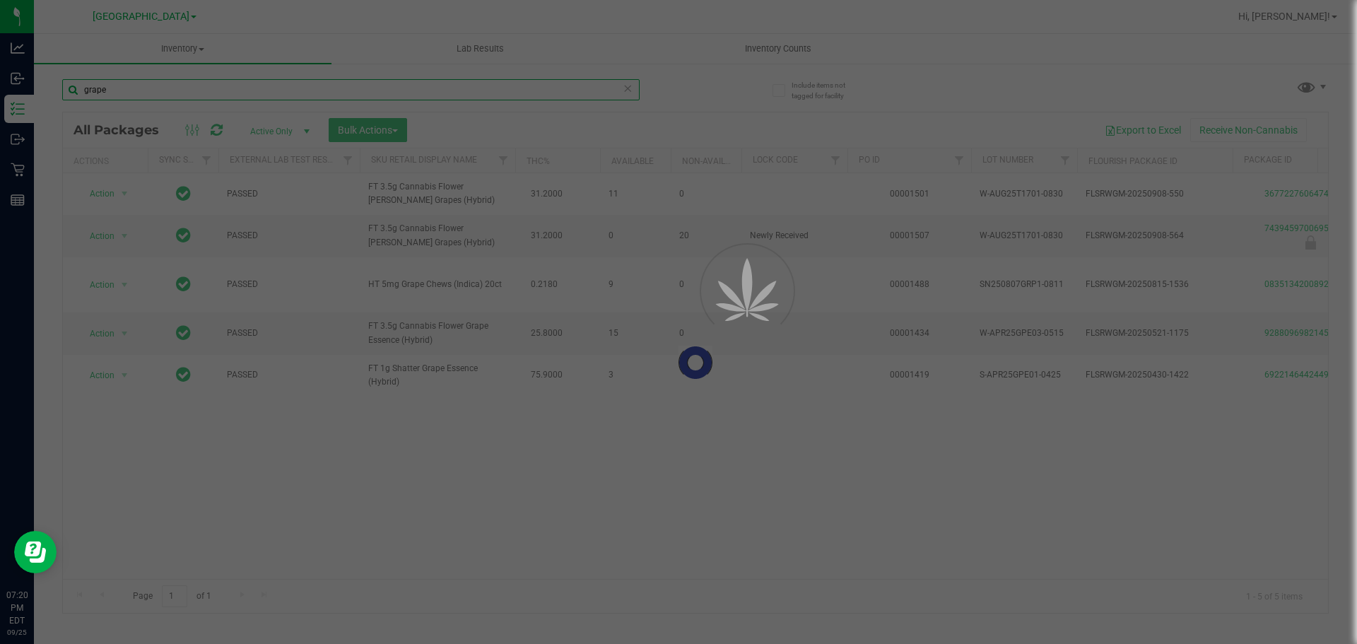
click at [111, 95] on input "grape" at bounding box center [351, 89] width 578 height 21
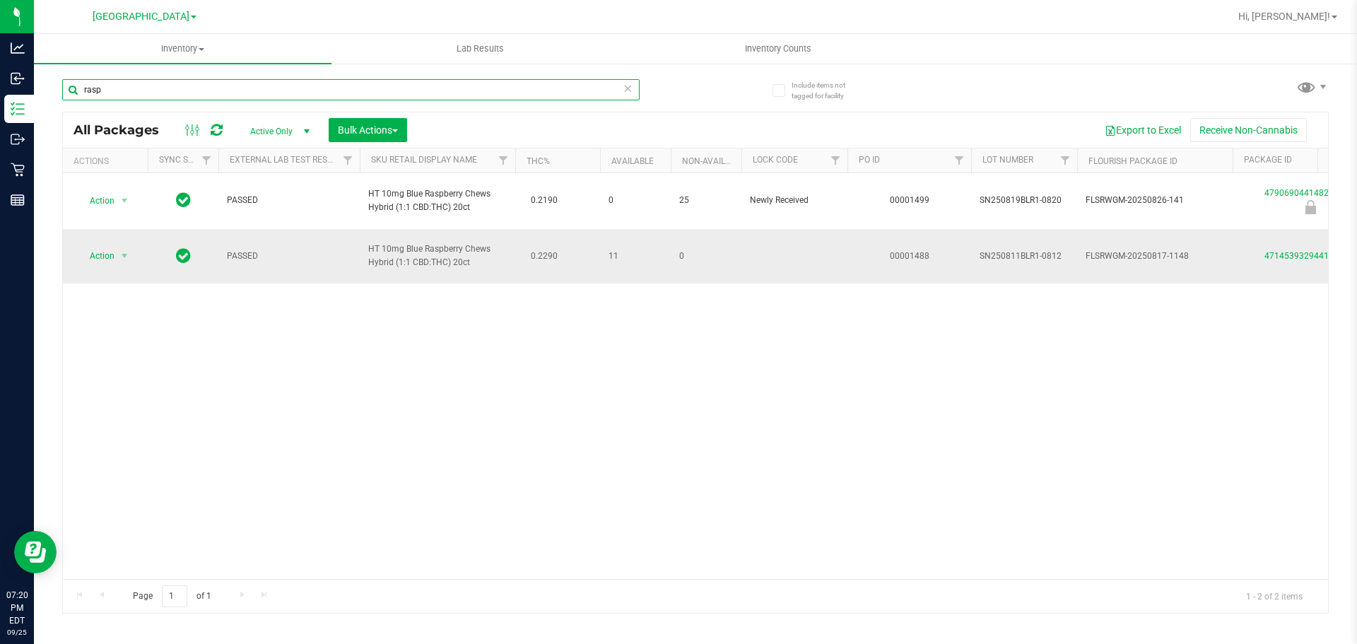
type input "rasp"
click at [1270, 262] on div "4714539329441491" at bounding box center [1311, 256] width 160 height 13
click at [1281, 260] on link "4714539329441491" at bounding box center [1304, 256] width 79 height 10
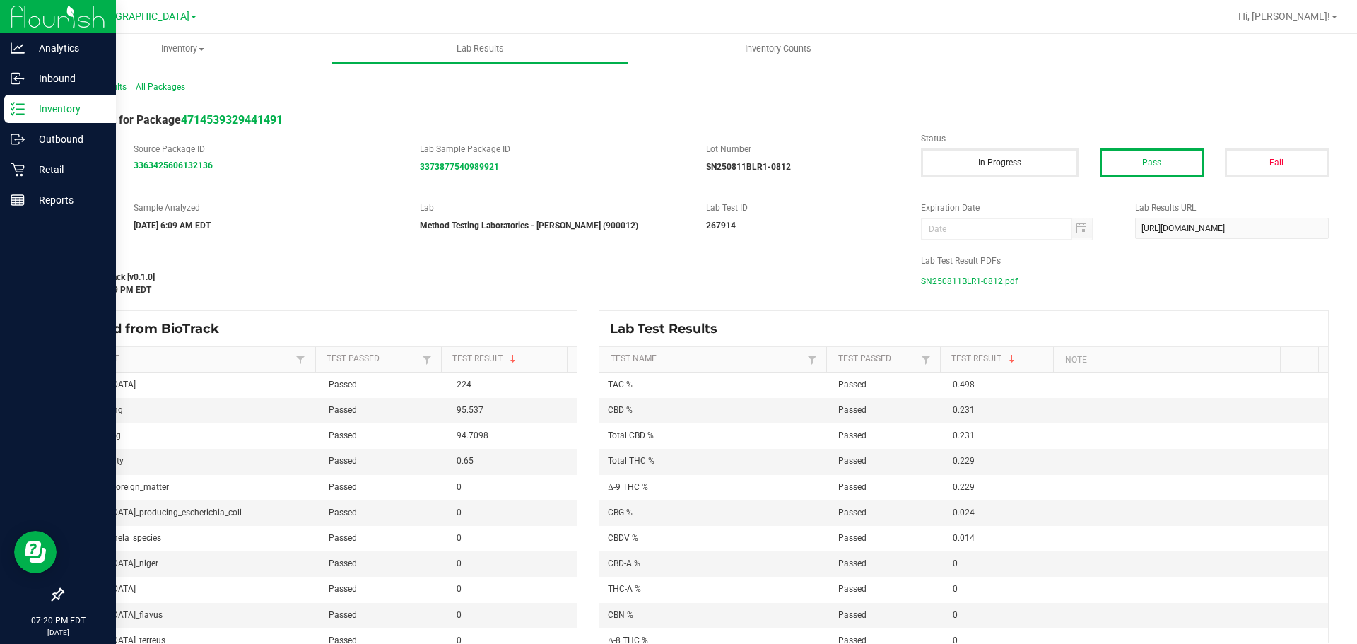
click at [18, 107] on icon at bounding box center [18, 109] width 14 height 14
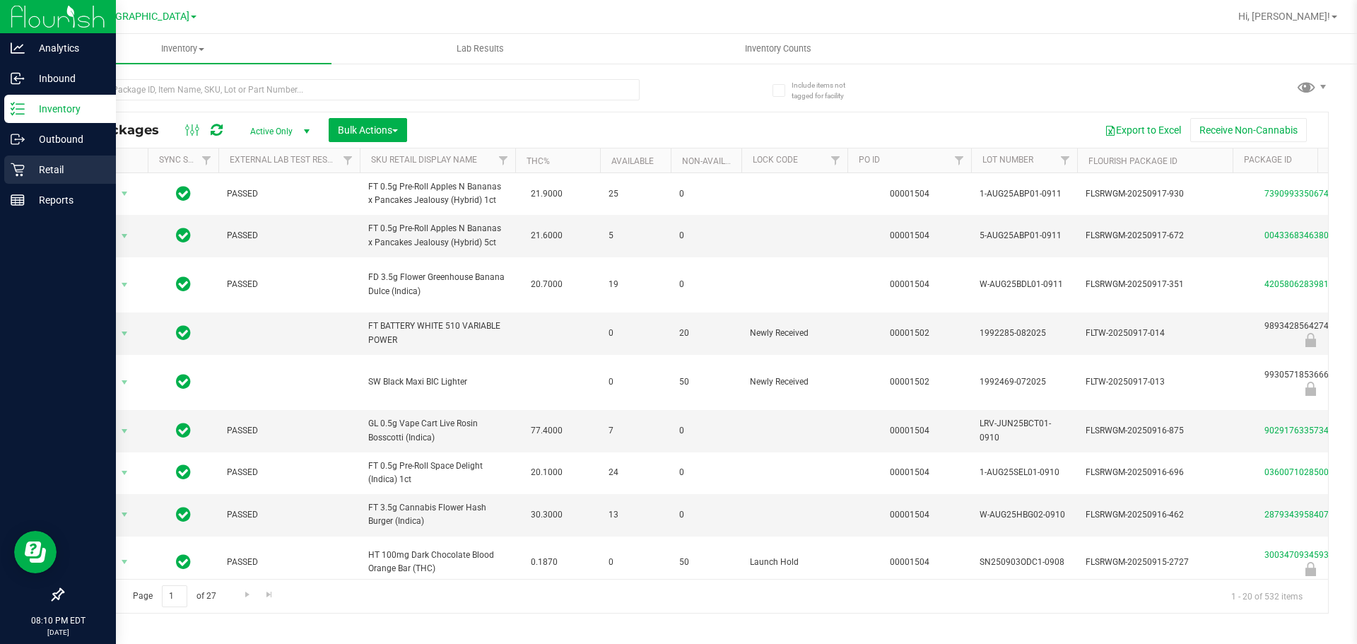
click at [25, 165] on p "Retail" at bounding box center [67, 169] width 85 height 17
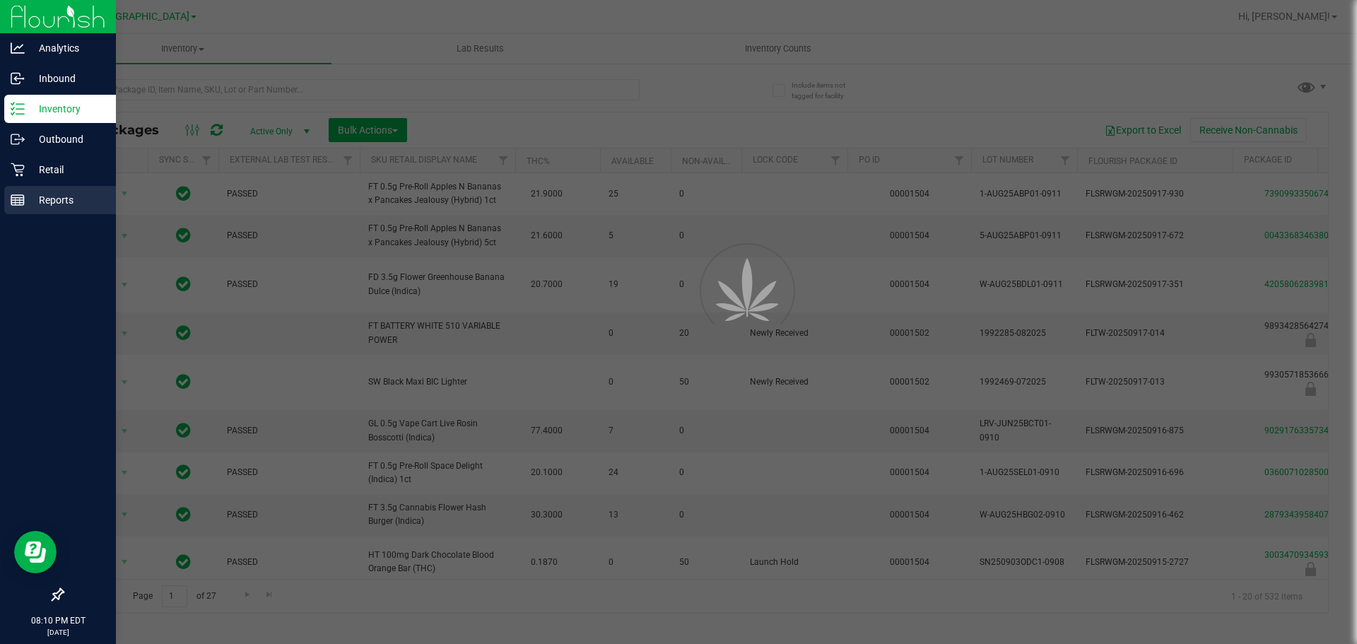
click at [21, 194] on icon at bounding box center [18, 200] width 14 height 14
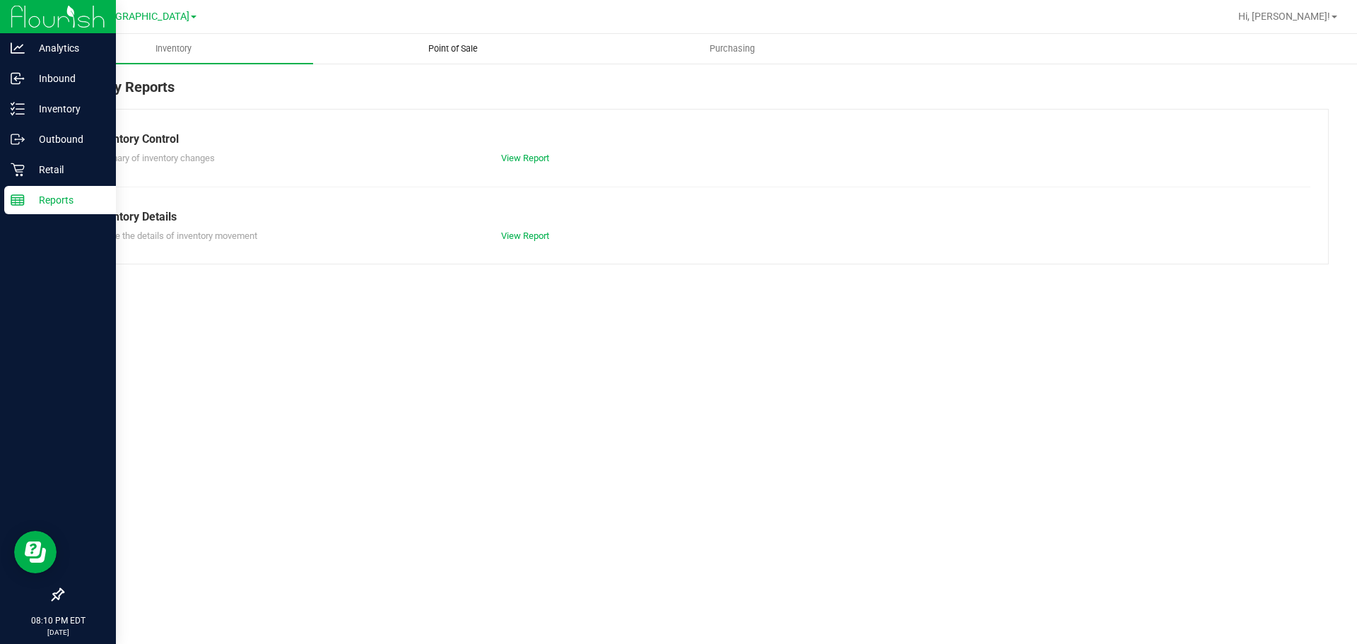
click at [436, 45] on span "Point of Sale" at bounding box center [453, 48] width 88 height 13
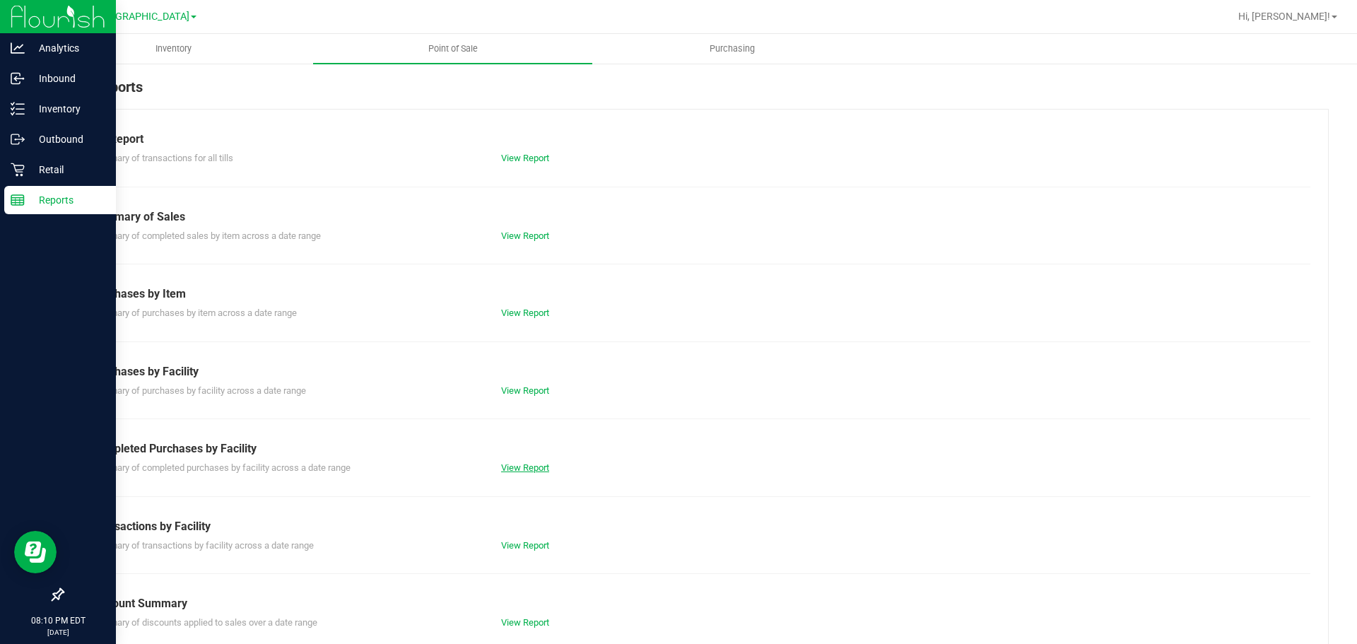
click at [501, 462] on link "View Report" at bounding box center [525, 467] width 48 height 11
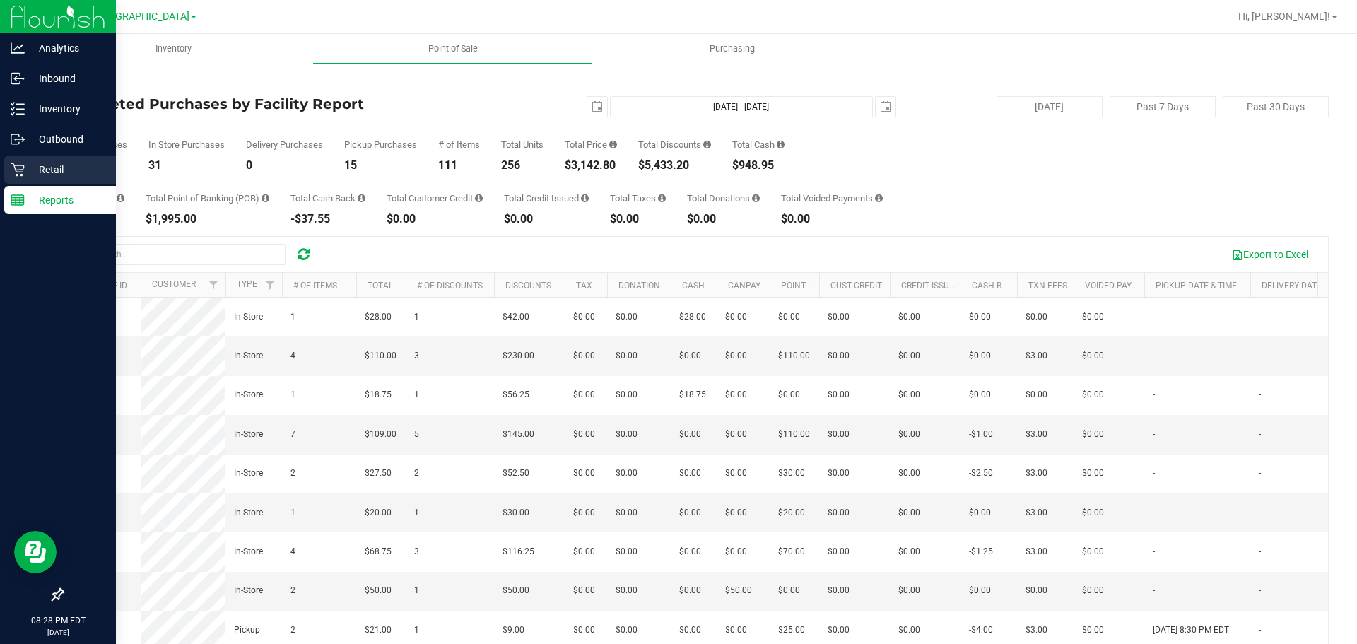
click at [18, 158] on div "Retail" at bounding box center [60, 170] width 112 height 28
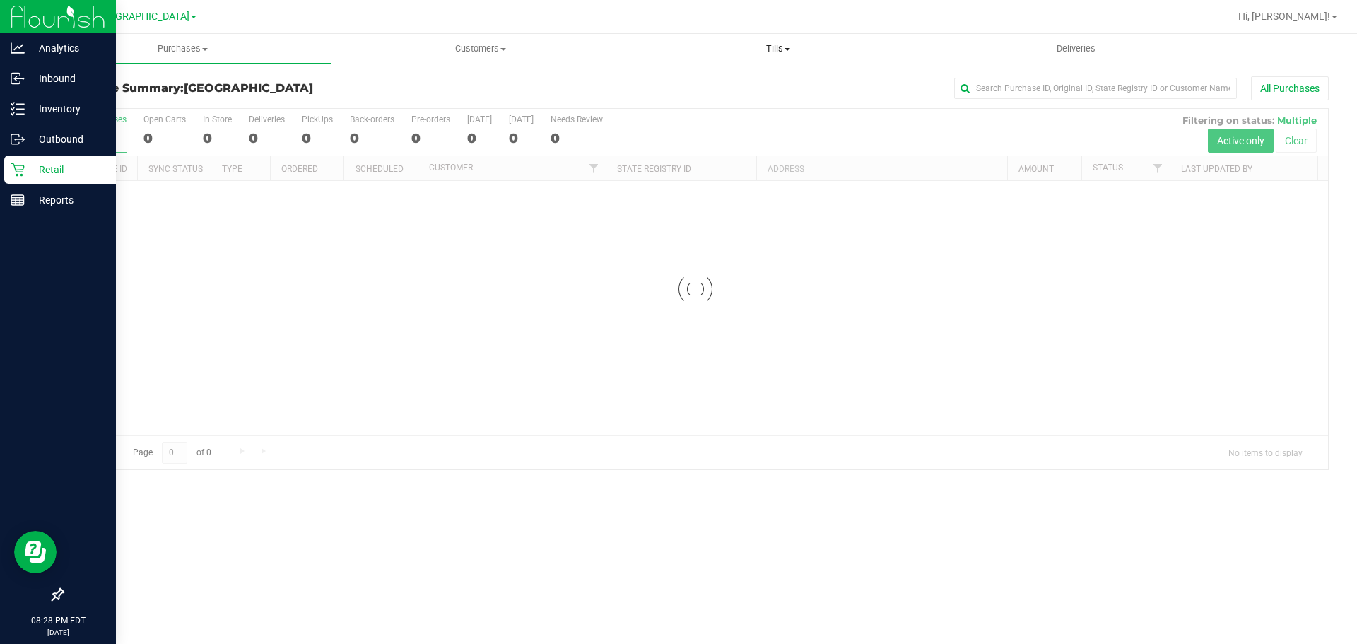
click at [799, 38] on uib-tab-heading "Tills Manage tills Reconcile e-payments" at bounding box center [778, 49] width 296 height 28
click at [739, 81] on li "Manage tills" at bounding box center [778, 85] width 298 height 17
click at [688, 88] on span "Manage tills" at bounding box center [676, 85] width 95 height 12
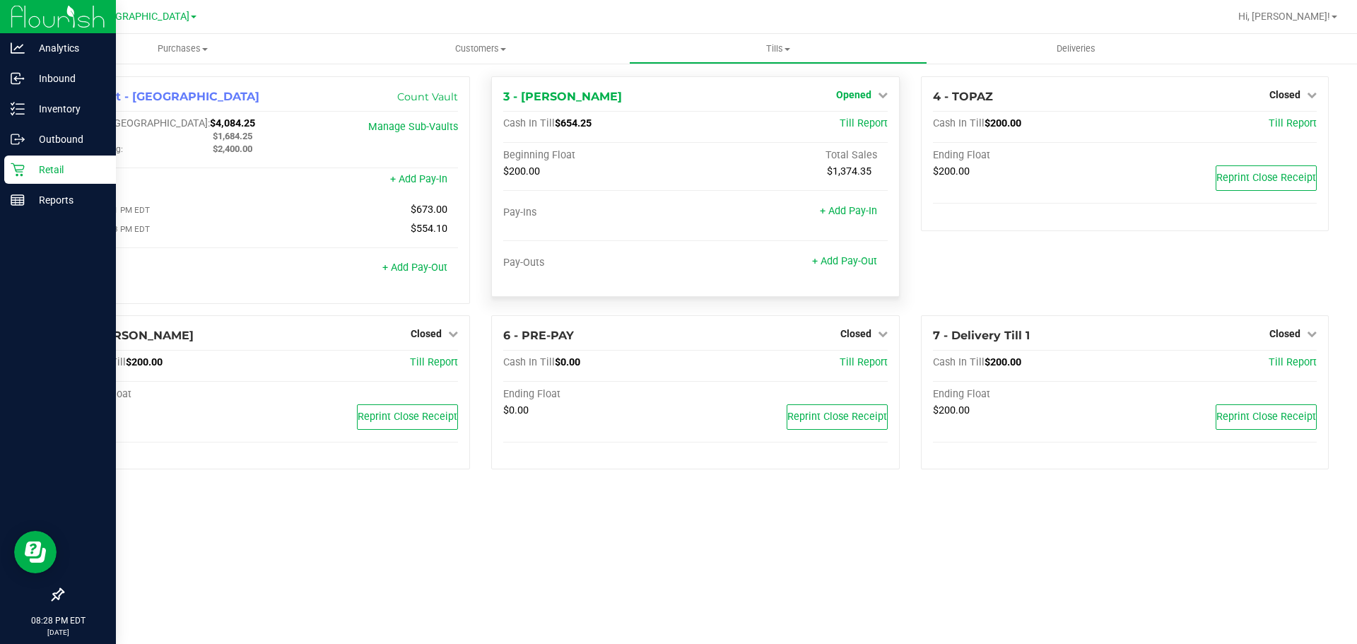
click at [872, 96] on link "Opened" at bounding box center [862, 94] width 52 height 11
click at [851, 130] on link "Close Till" at bounding box center [855, 124] width 38 height 11
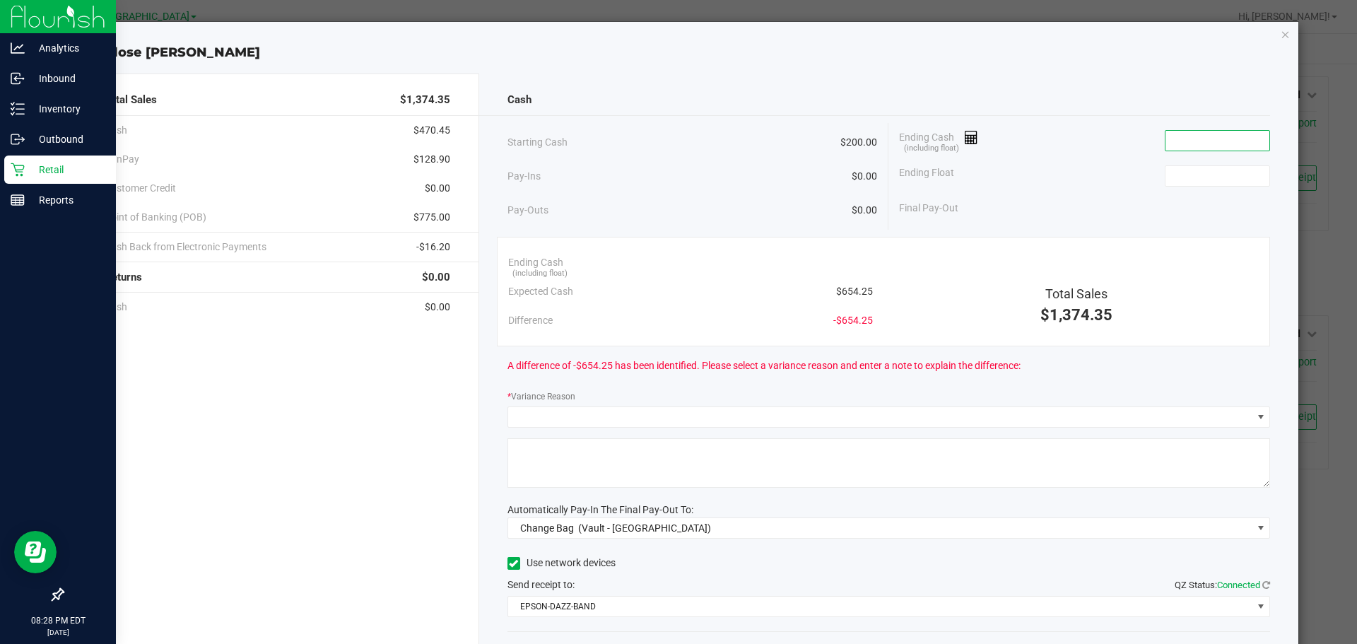
click at [1179, 135] on input at bounding box center [1218, 141] width 104 height 20
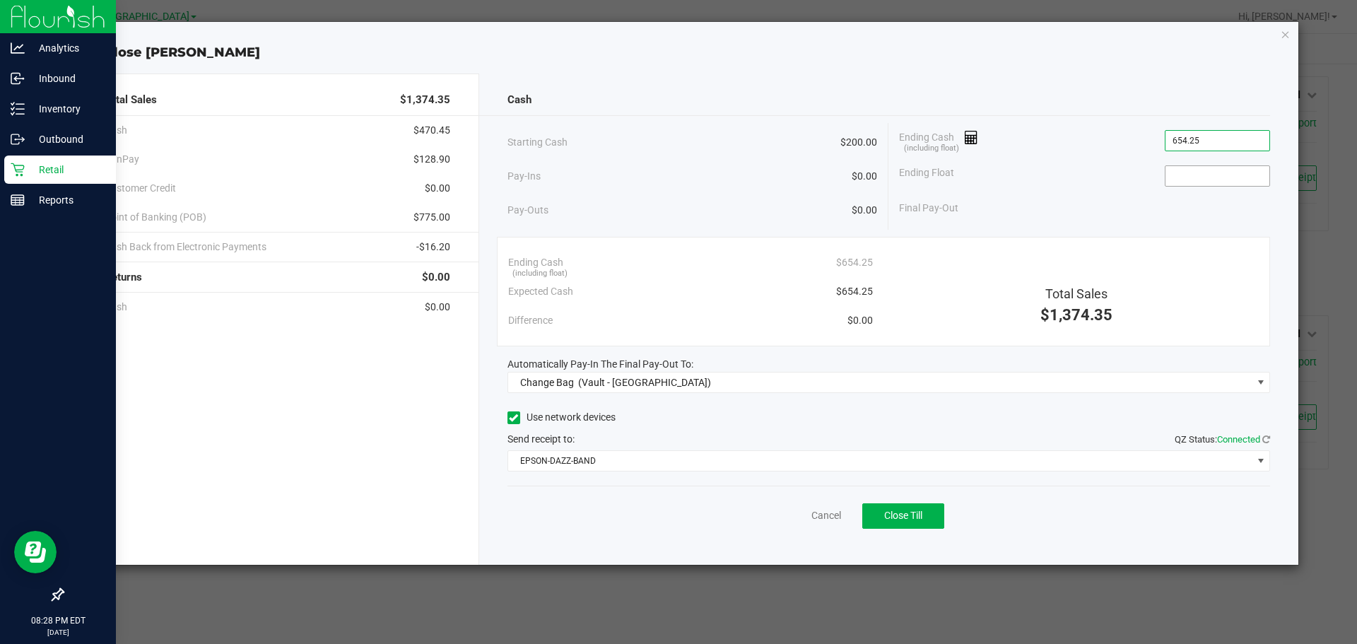
type input "$654.25"
click at [1211, 177] on input at bounding box center [1218, 176] width 104 height 20
type input "$200.00"
click at [1046, 211] on div "Final Pay-Out $454.25" at bounding box center [1084, 208] width 371 height 29
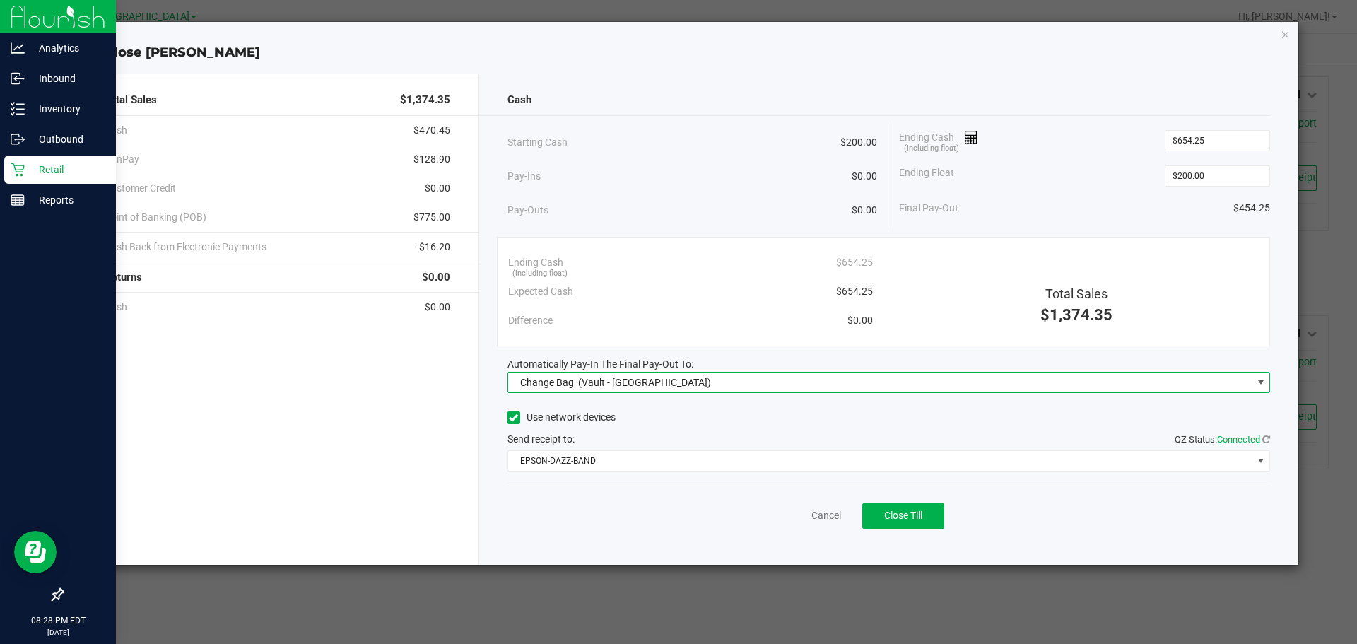
click at [778, 384] on span "Change Bag (Vault - [GEOGRAPHIC_DATA])" at bounding box center [880, 383] width 744 height 20
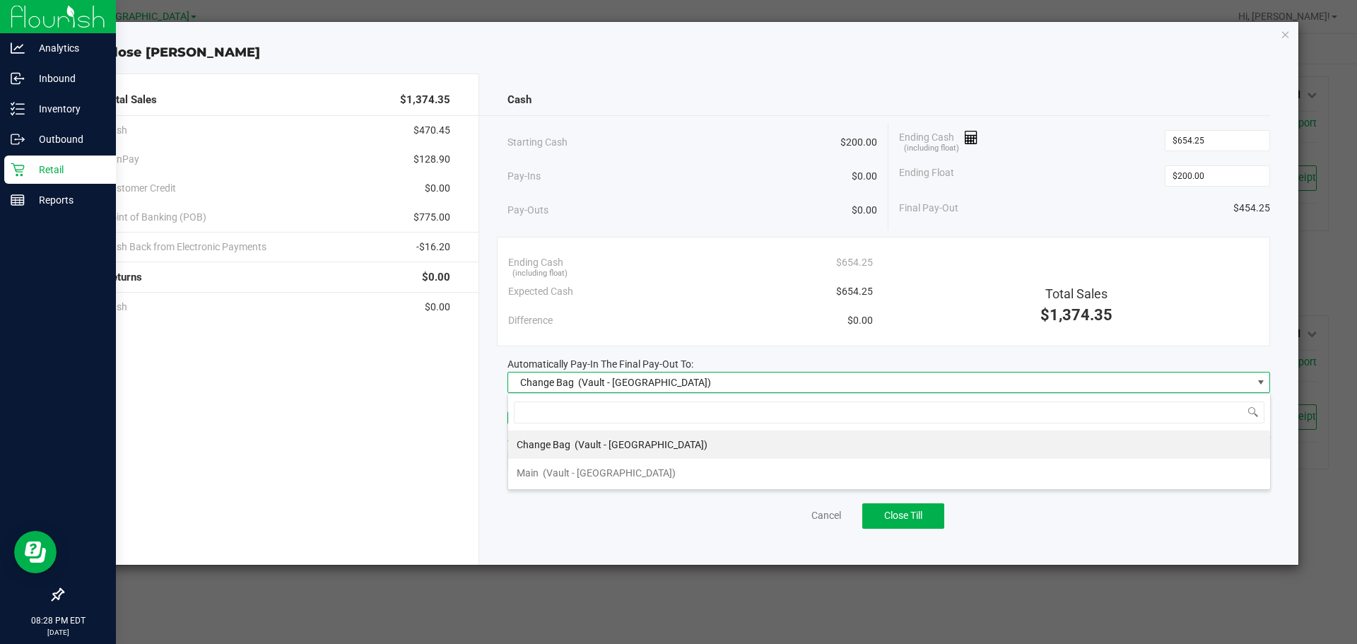
scroll to position [21, 763]
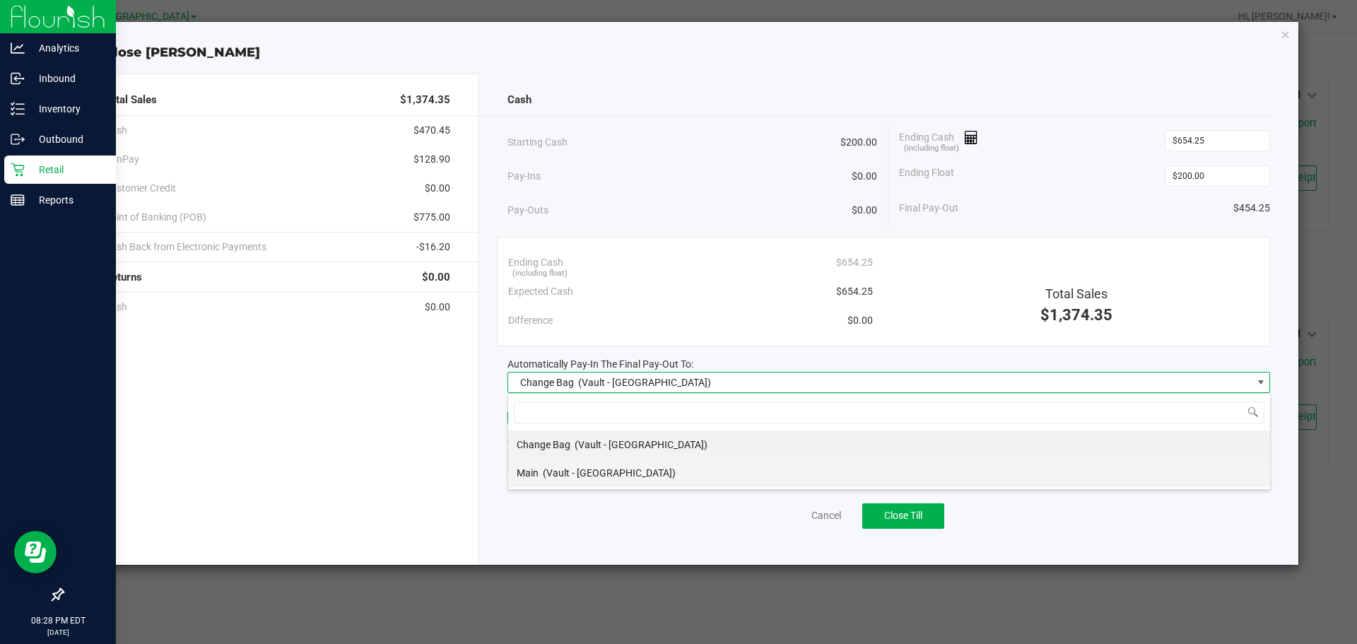
click at [699, 468] on li "Main (Vault - [GEOGRAPHIC_DATA])" at bounding box center [889, 473] width 762 height 28
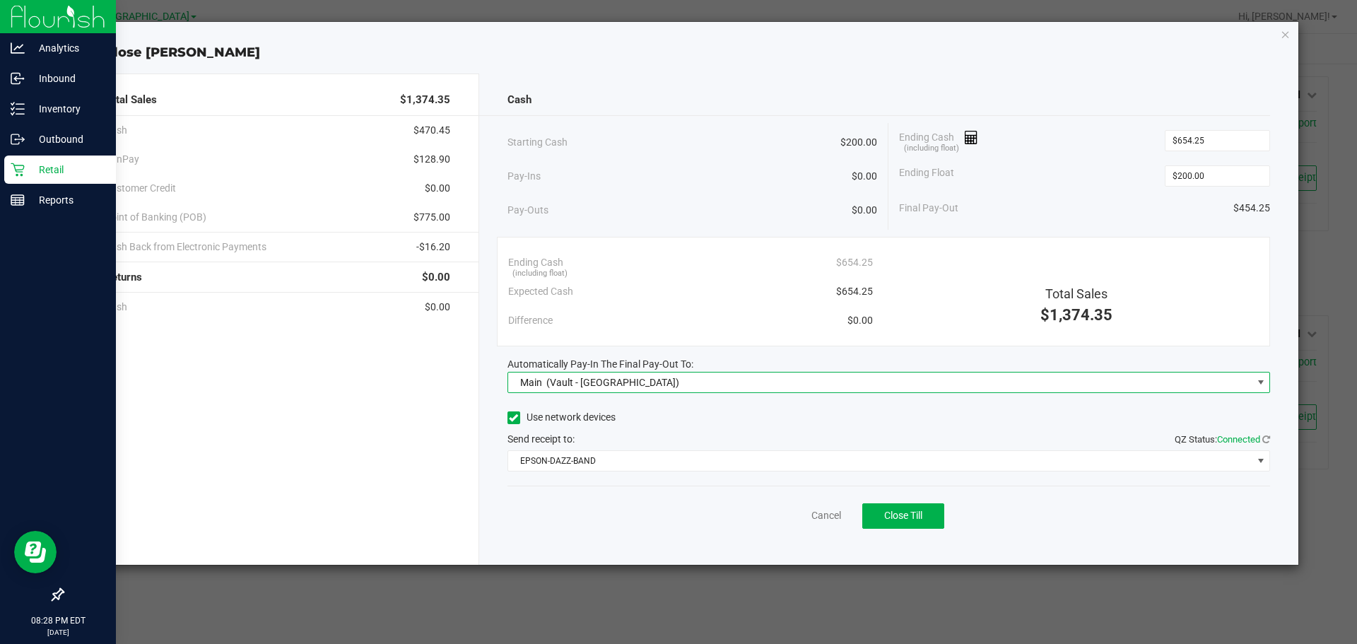
click at [714, 422] on div "Use network devices" at bounding box center [889, 417] width 763 height 21
